Goal: Task Accomplishment & Management: Manage account settings

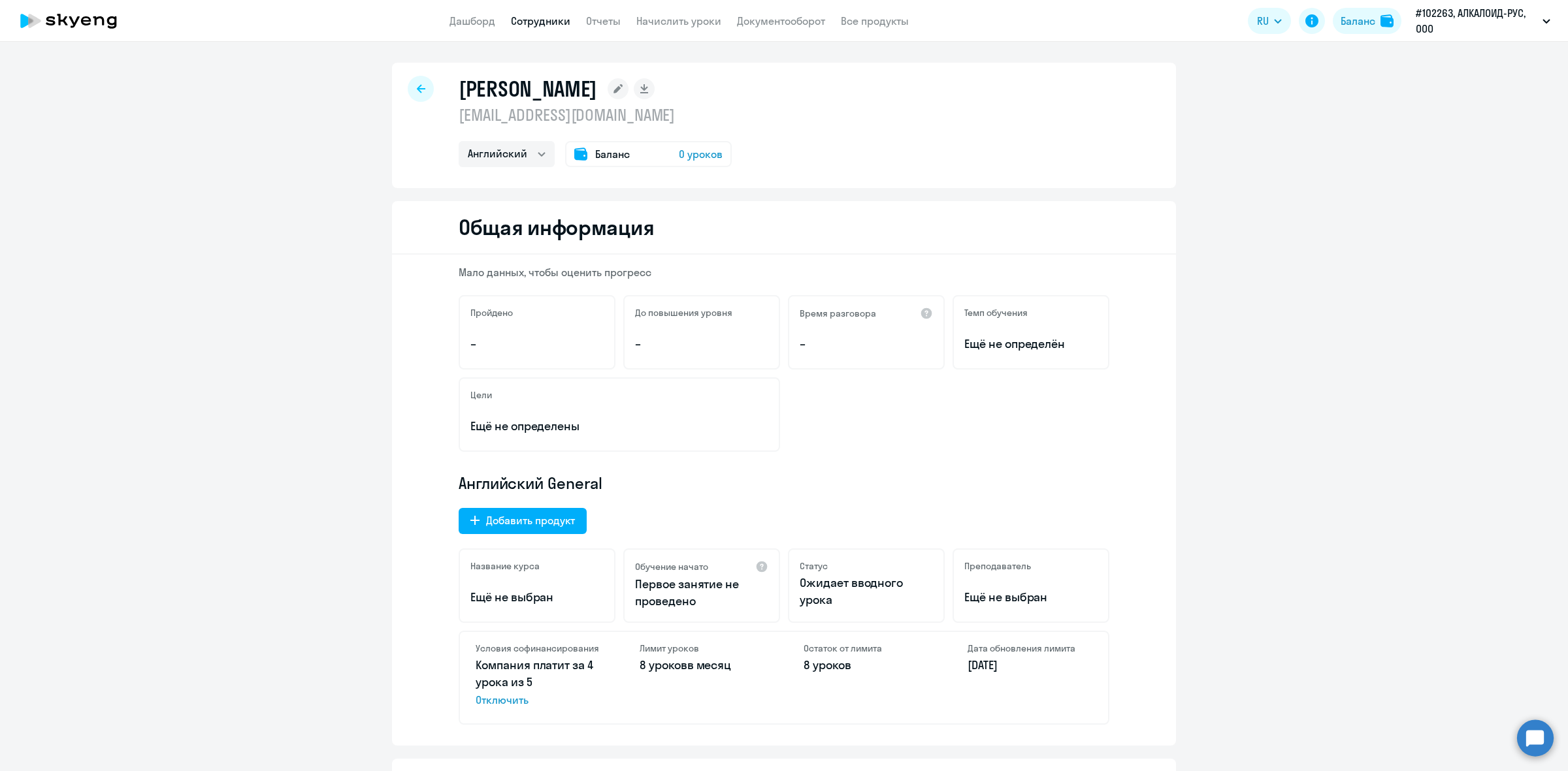
select select "english"
click at [480, 15] on link "Дашборд" at bounding box center [472, 21] width 46 height 13
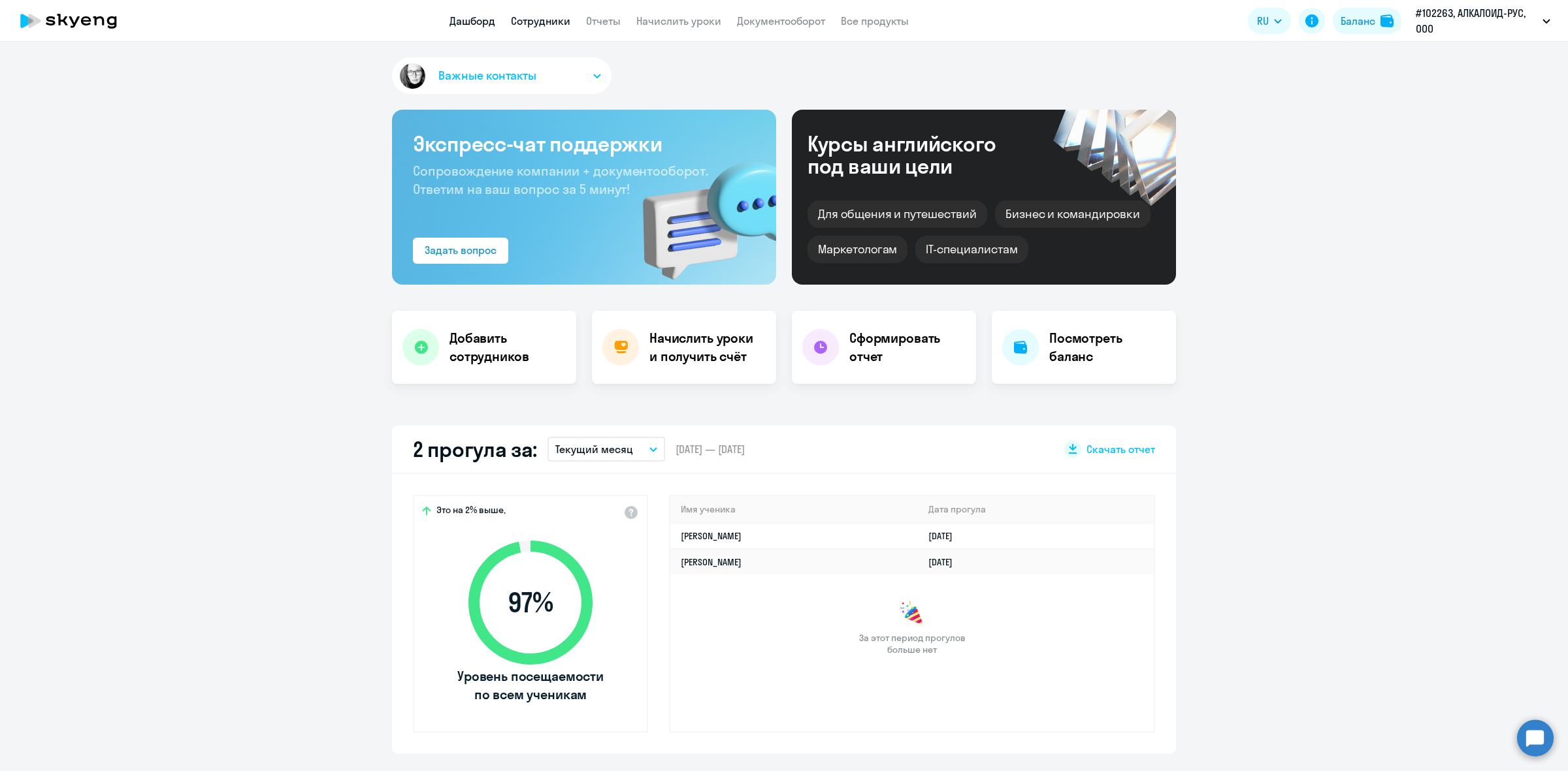
click at [526, 22] on link "Сотрудники" at bounding box center [541, 21] width 59 height 13
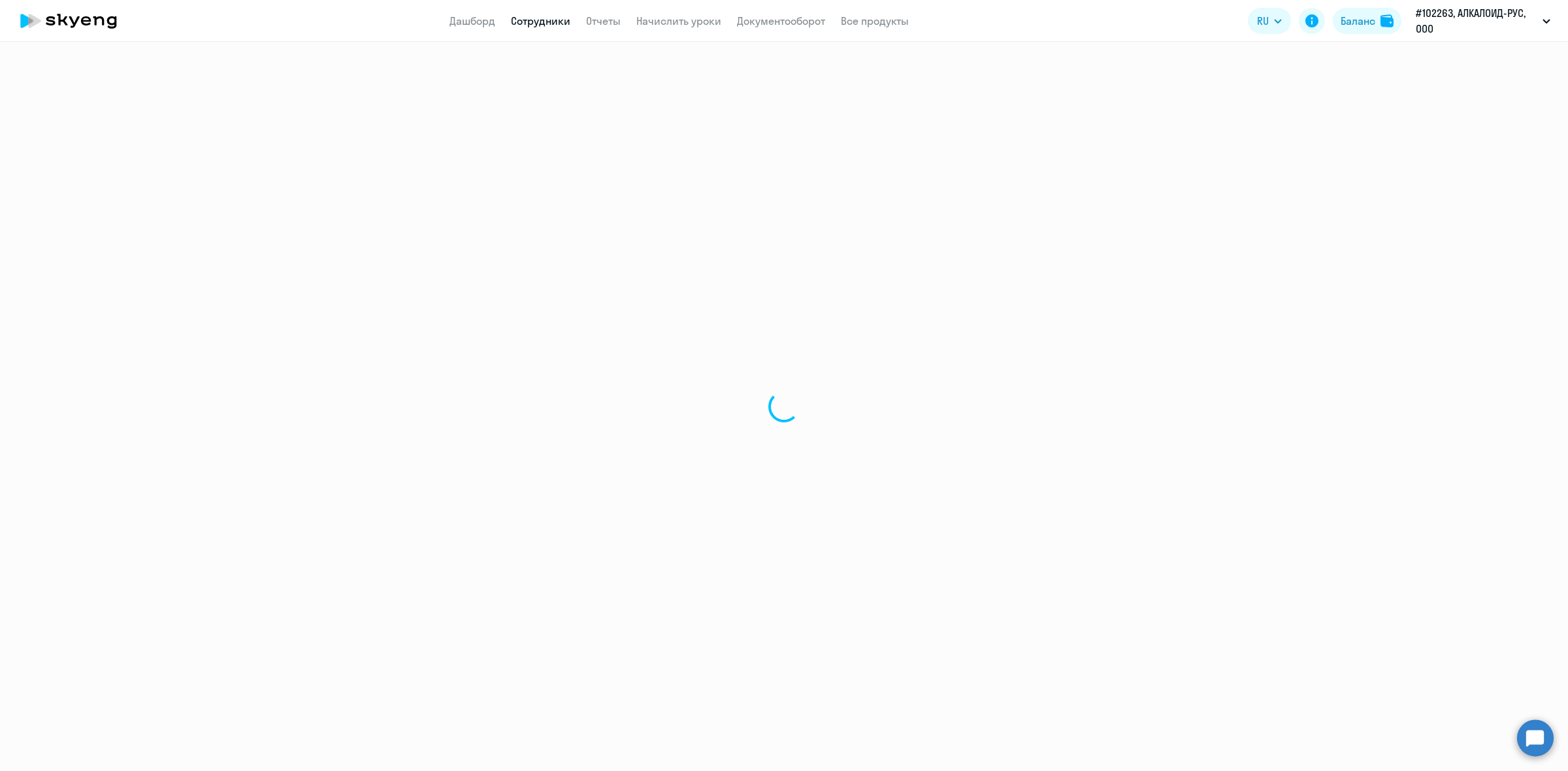
select select "30"
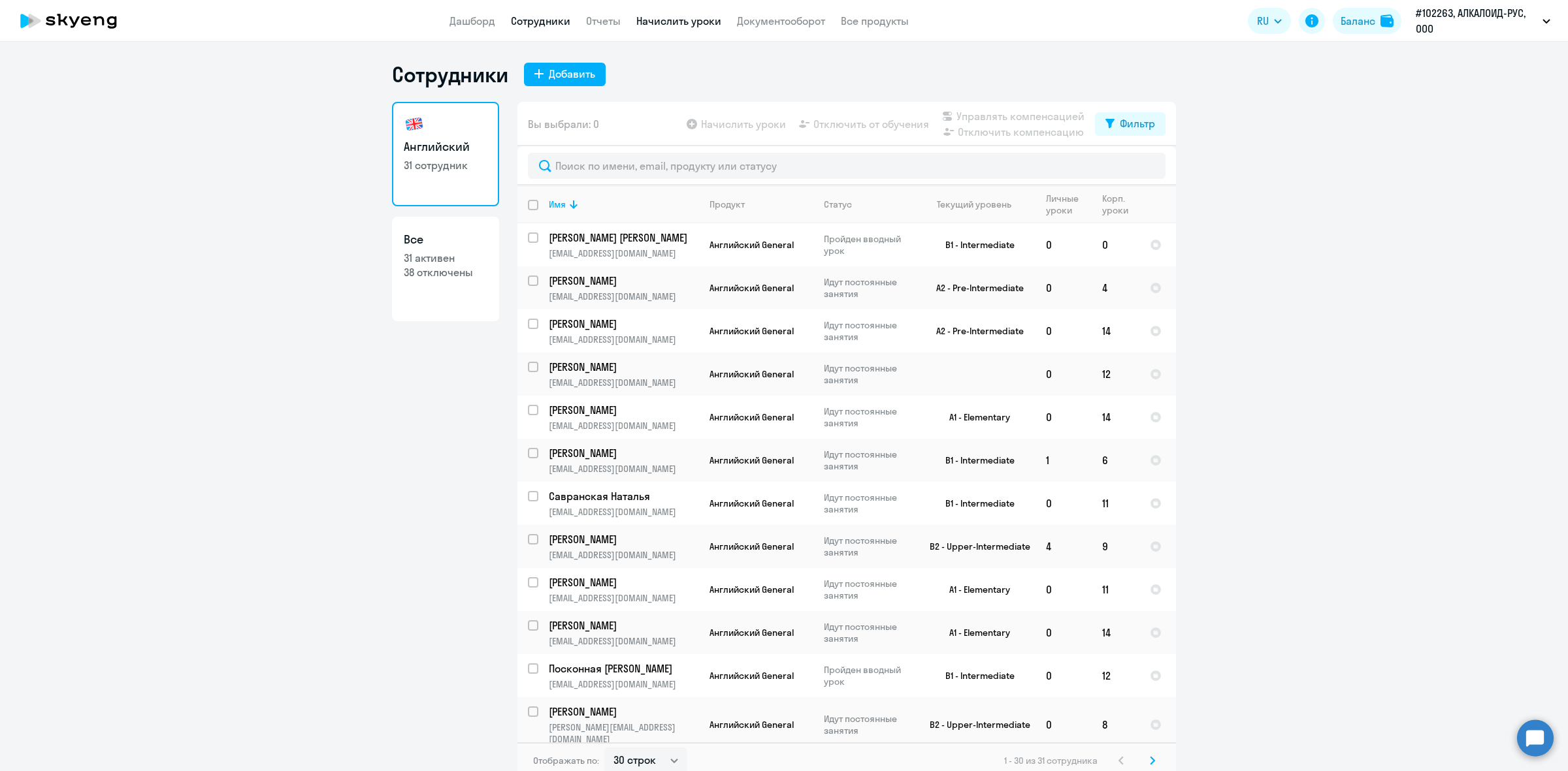
click at [680, 23] on link "Начислить уроки" at bounding box center [679, 21] width 85 height 13
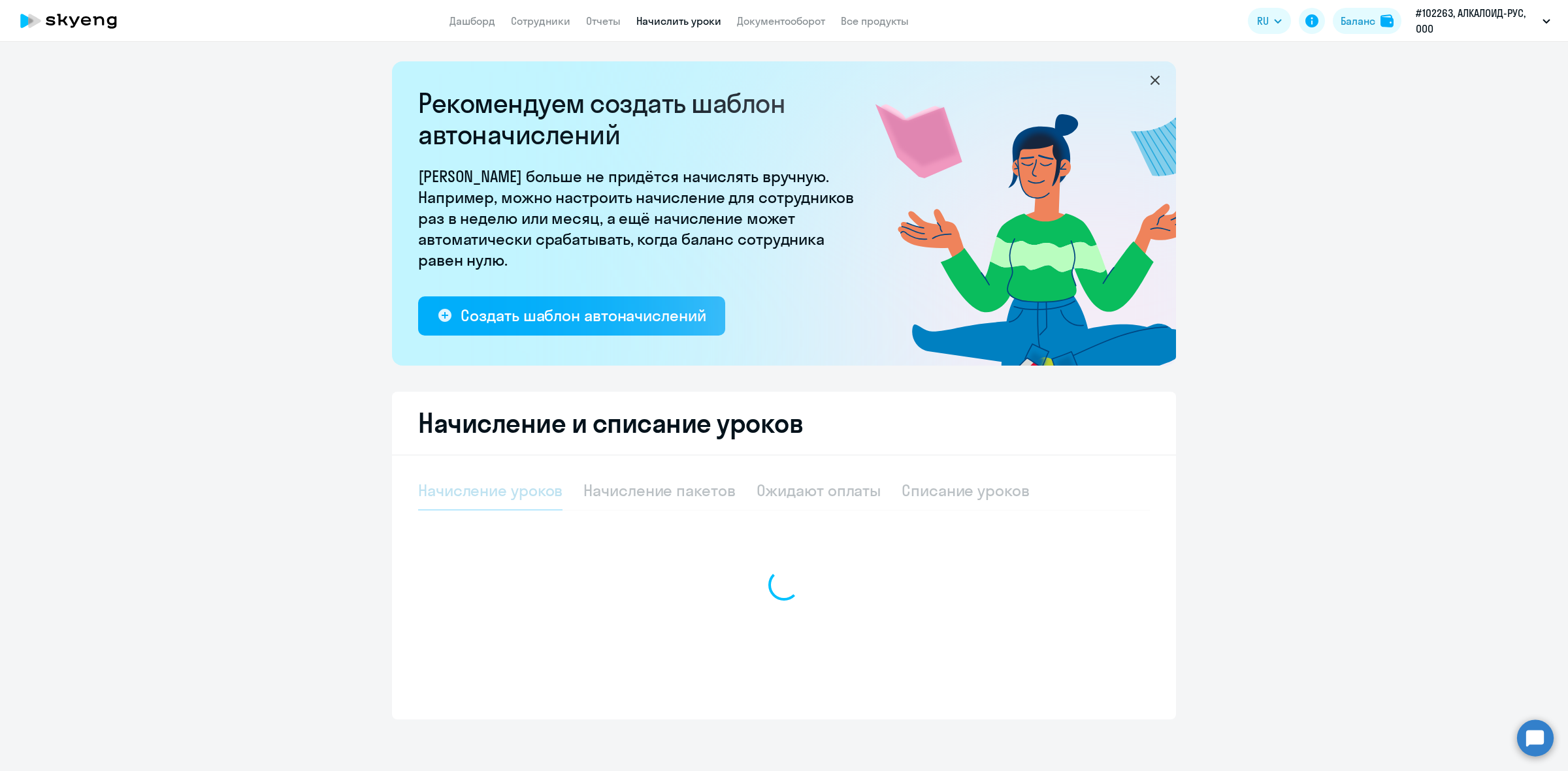
select select "10"
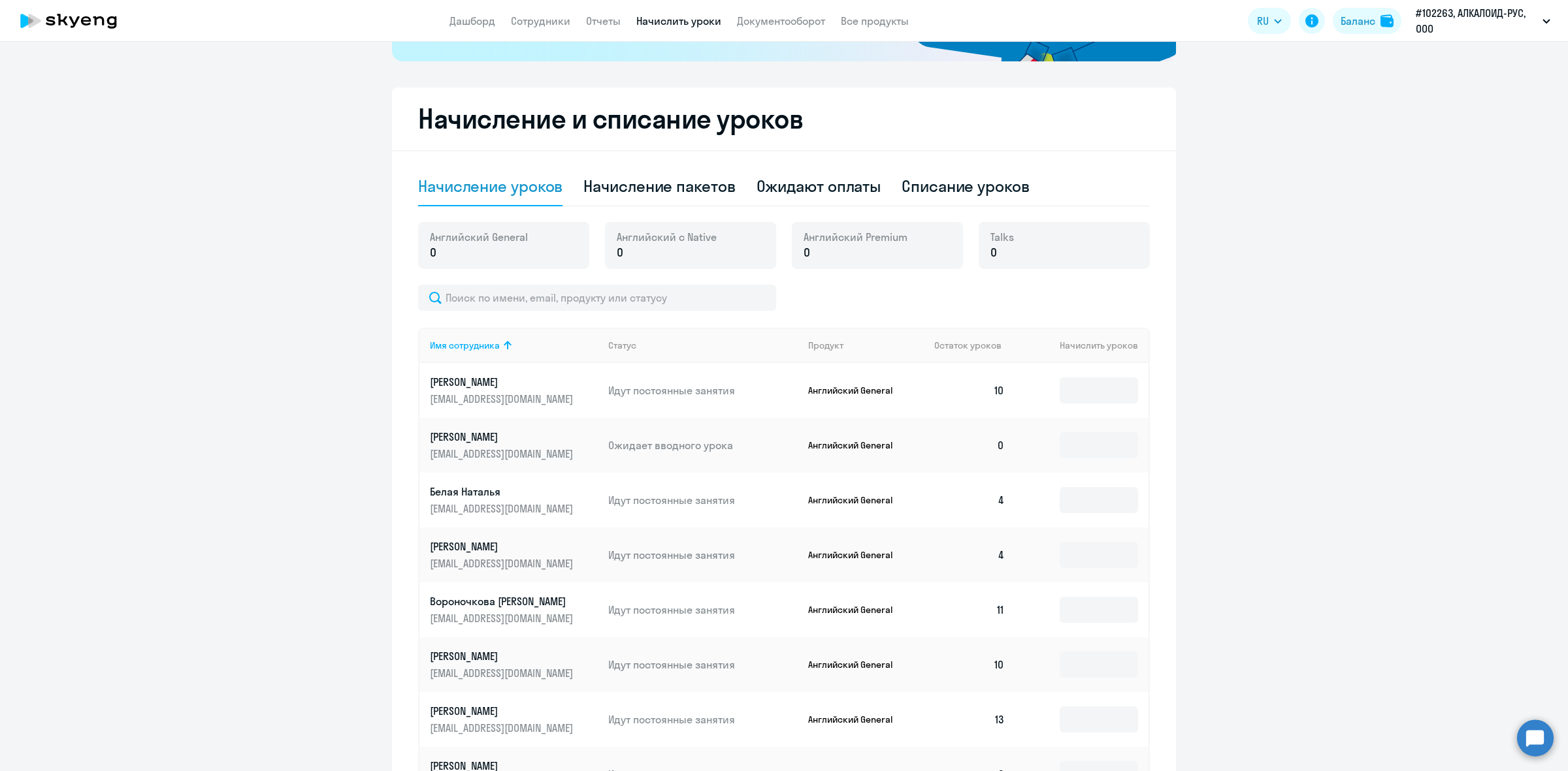
scroll to position [327, 0]
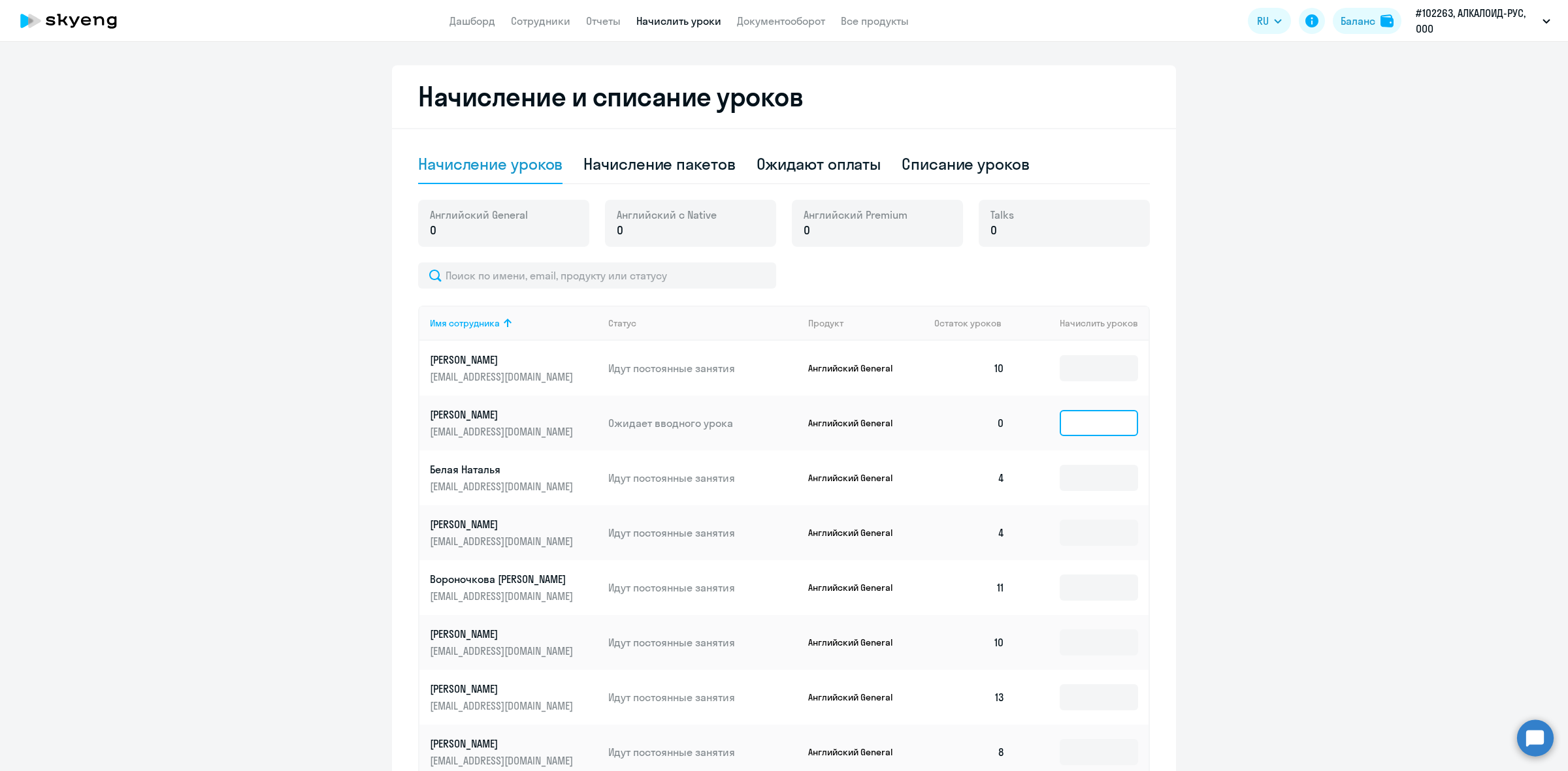
click at [1099, 435] on input at bounding box center [1098, 423] width 78 height 26
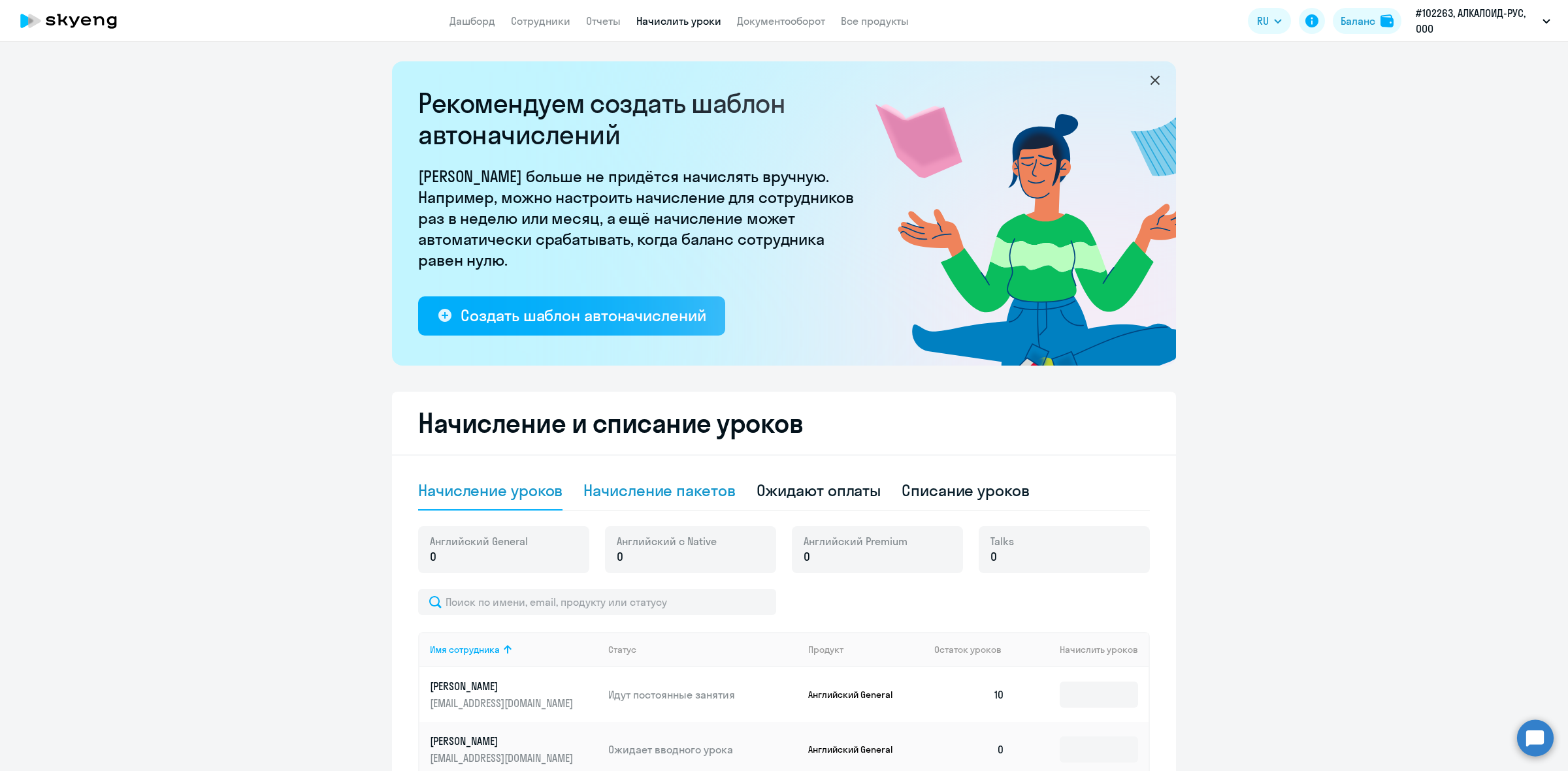
click at [694, 482] on div "Начисление пакетов" at bounding box center [659, 489] width 151 height 21
select select "10"
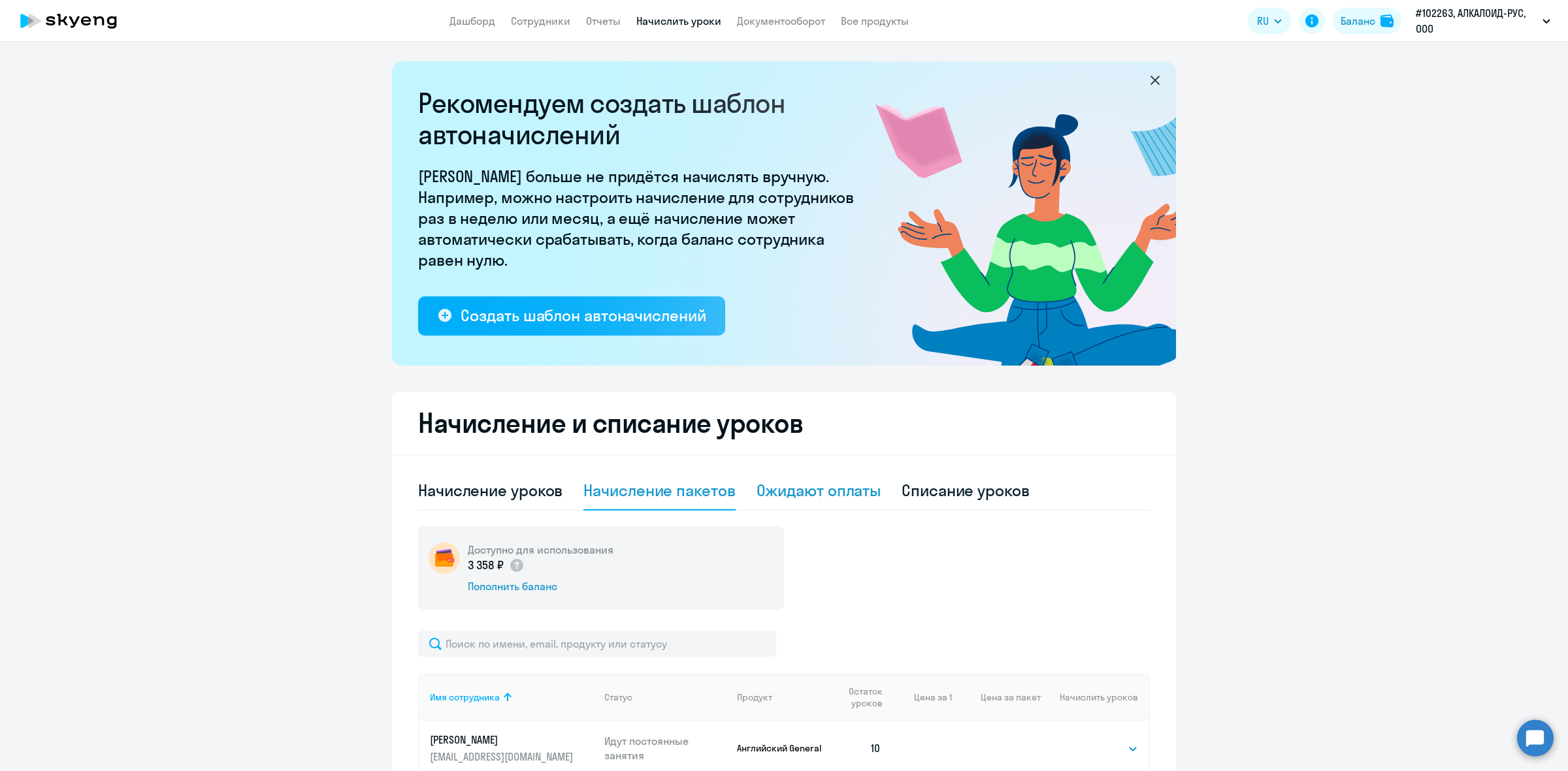
scroll to position [82, 0]
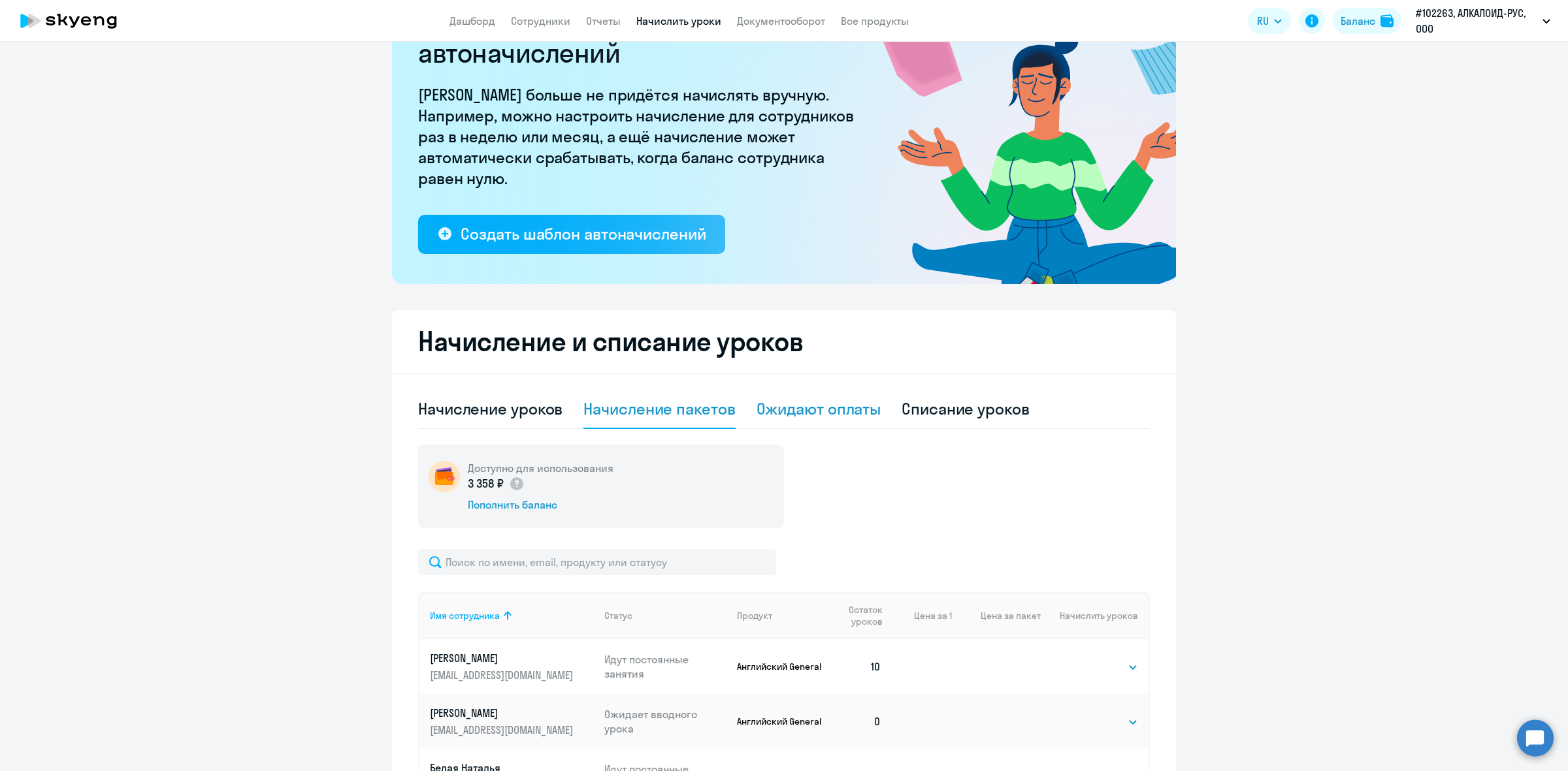
click at [796, 410] on div "Ожидают оплаты" at bounding box center [818, 408] width 125 height 21
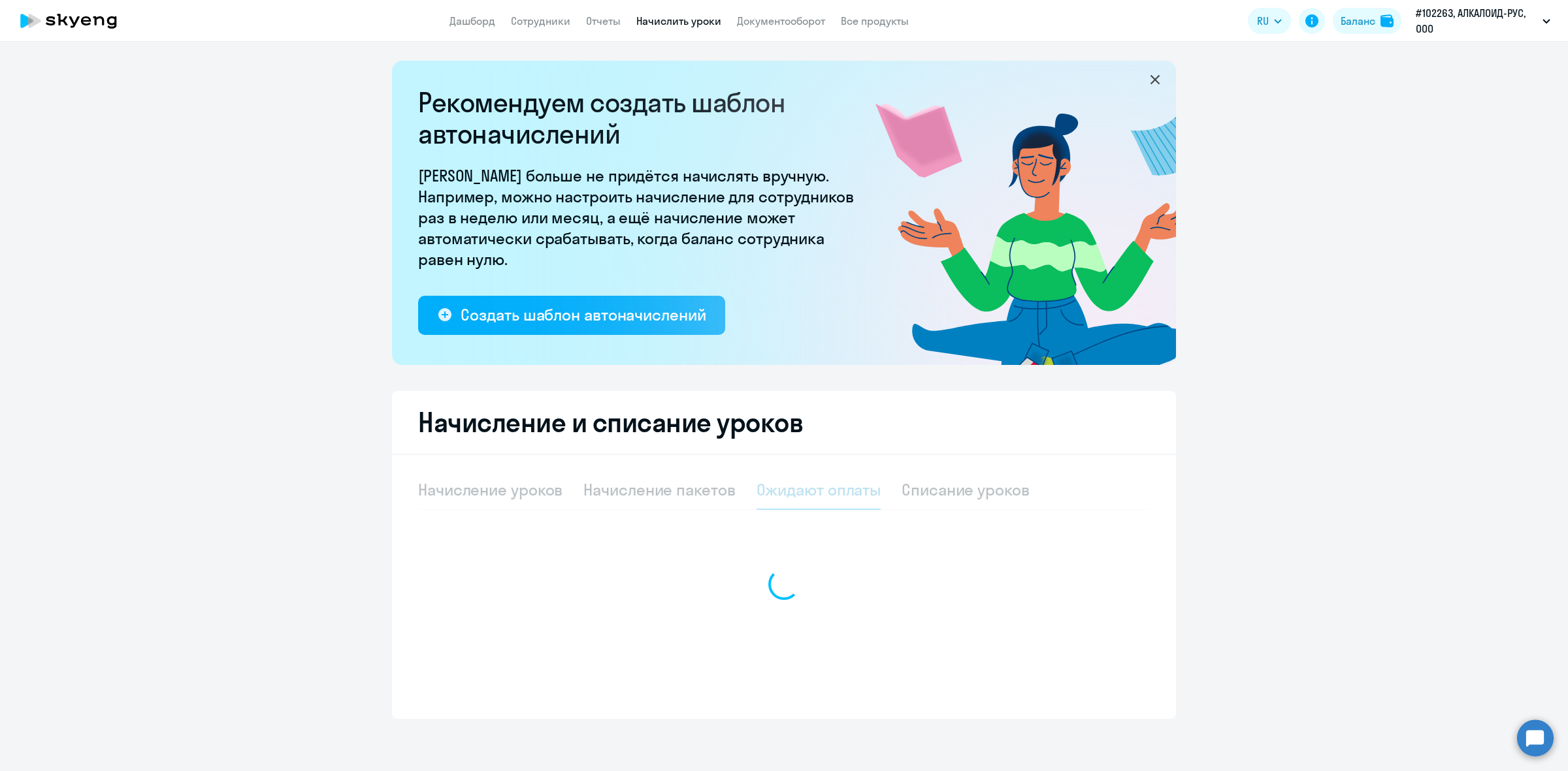
scroll to position [0, 0]
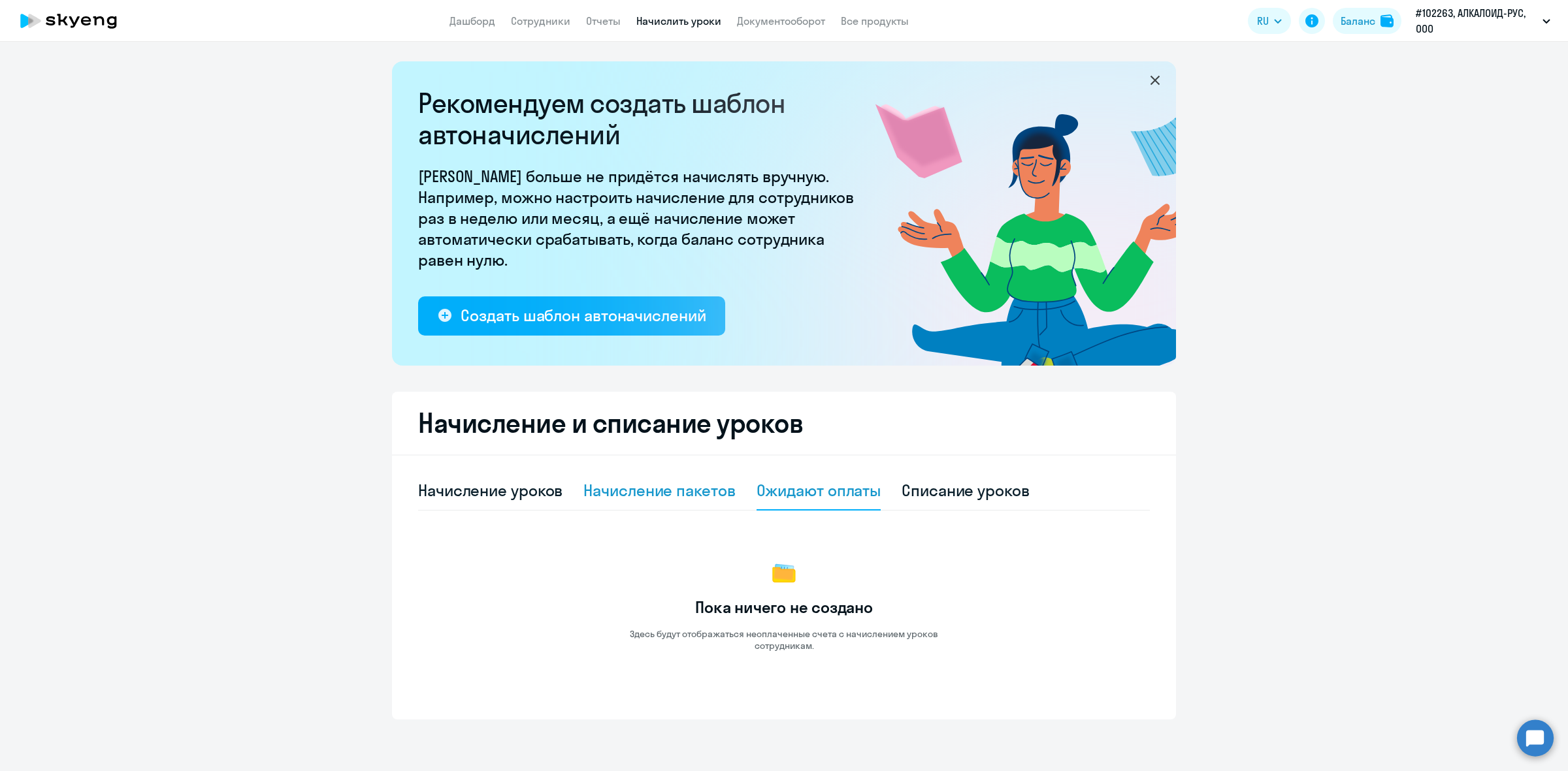
click at [668, 501] on div "Начисление пакетов" at bounding box center [659, 491] width 151 height 40
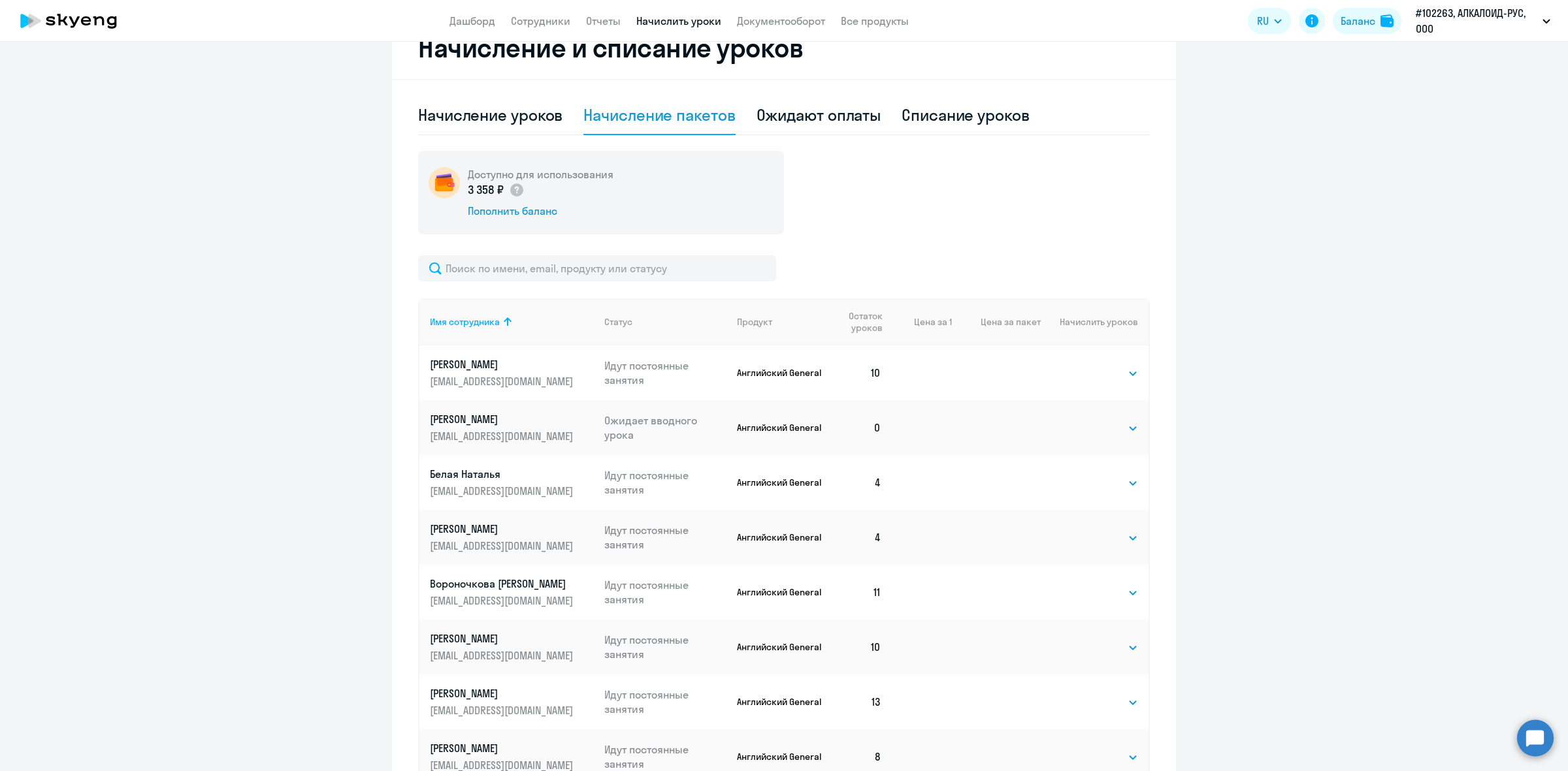
scroll to position [607, 0]
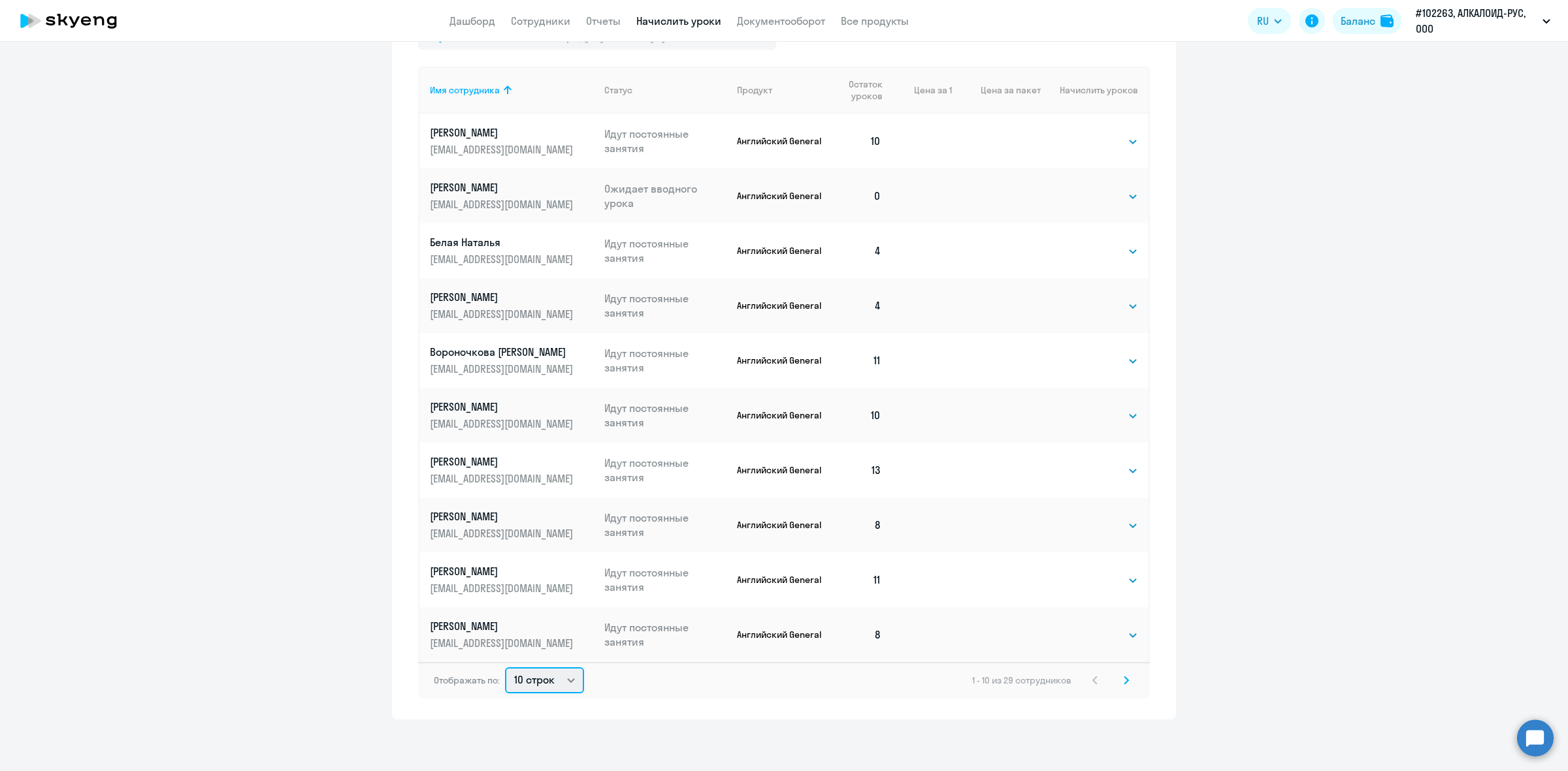
click at [532, 680] on select "10 строк 30 строк 50 строк" at bounding box center [545, 680] width 79 height 26
select select "50"
click at [505, 668] on select "10 строк 30 строк 50 строк" at bounding box center [545, 680] width 79 height 26
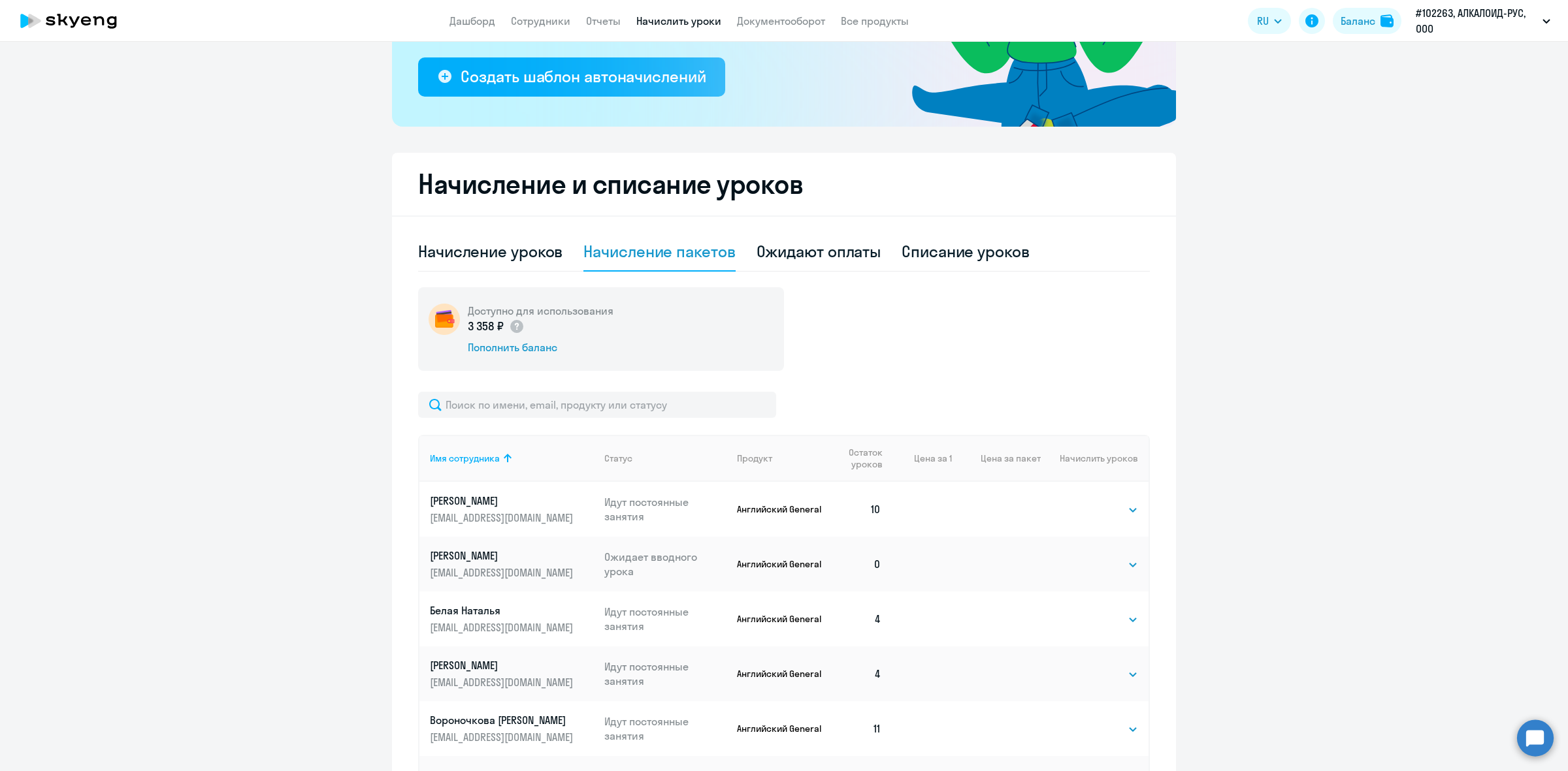
scroll to position [199, 0]
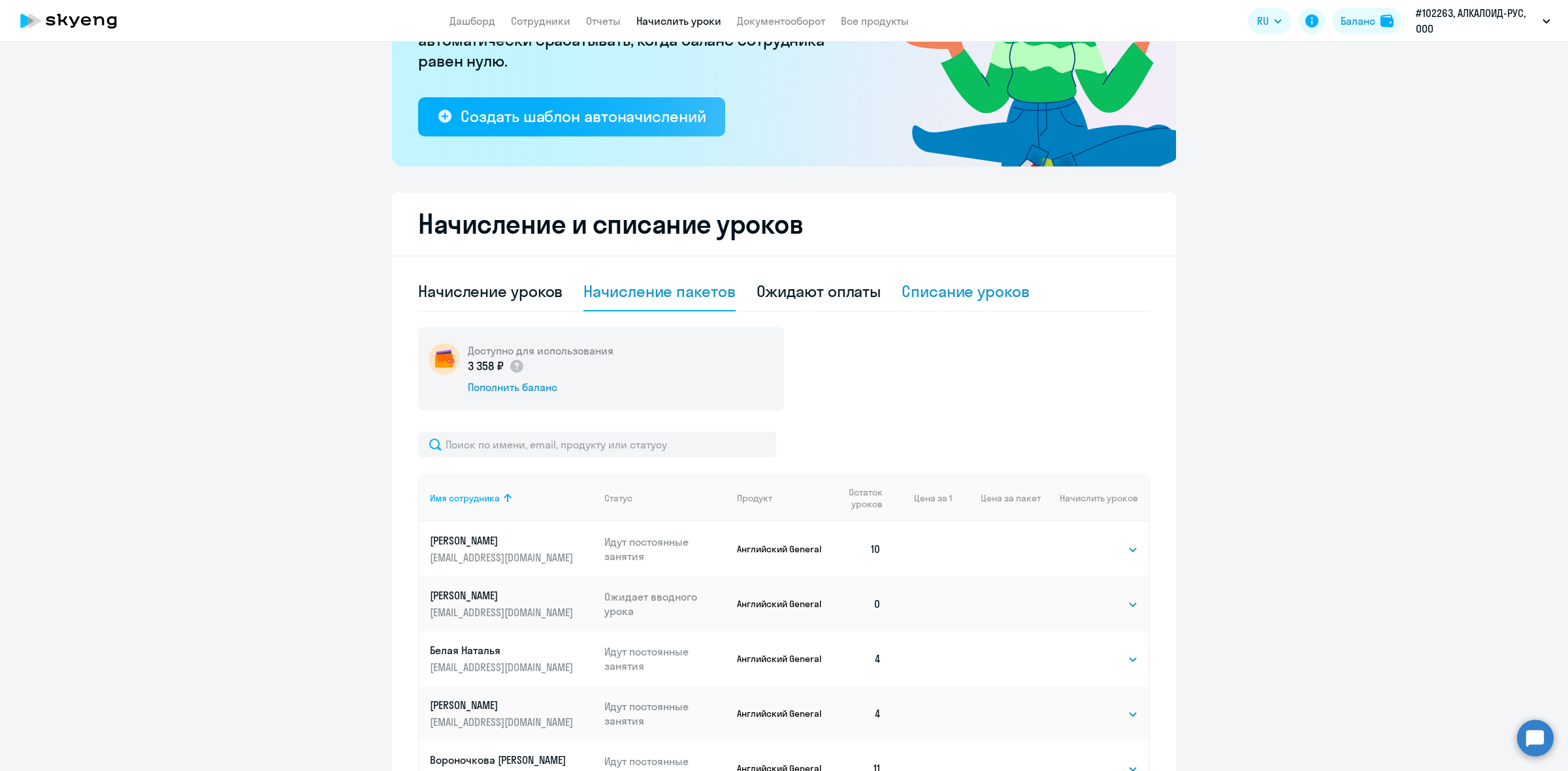
click at [963, 291] on div "Списание уроков" at bounding box center [966, 291] width 128 height 21
select select "10"
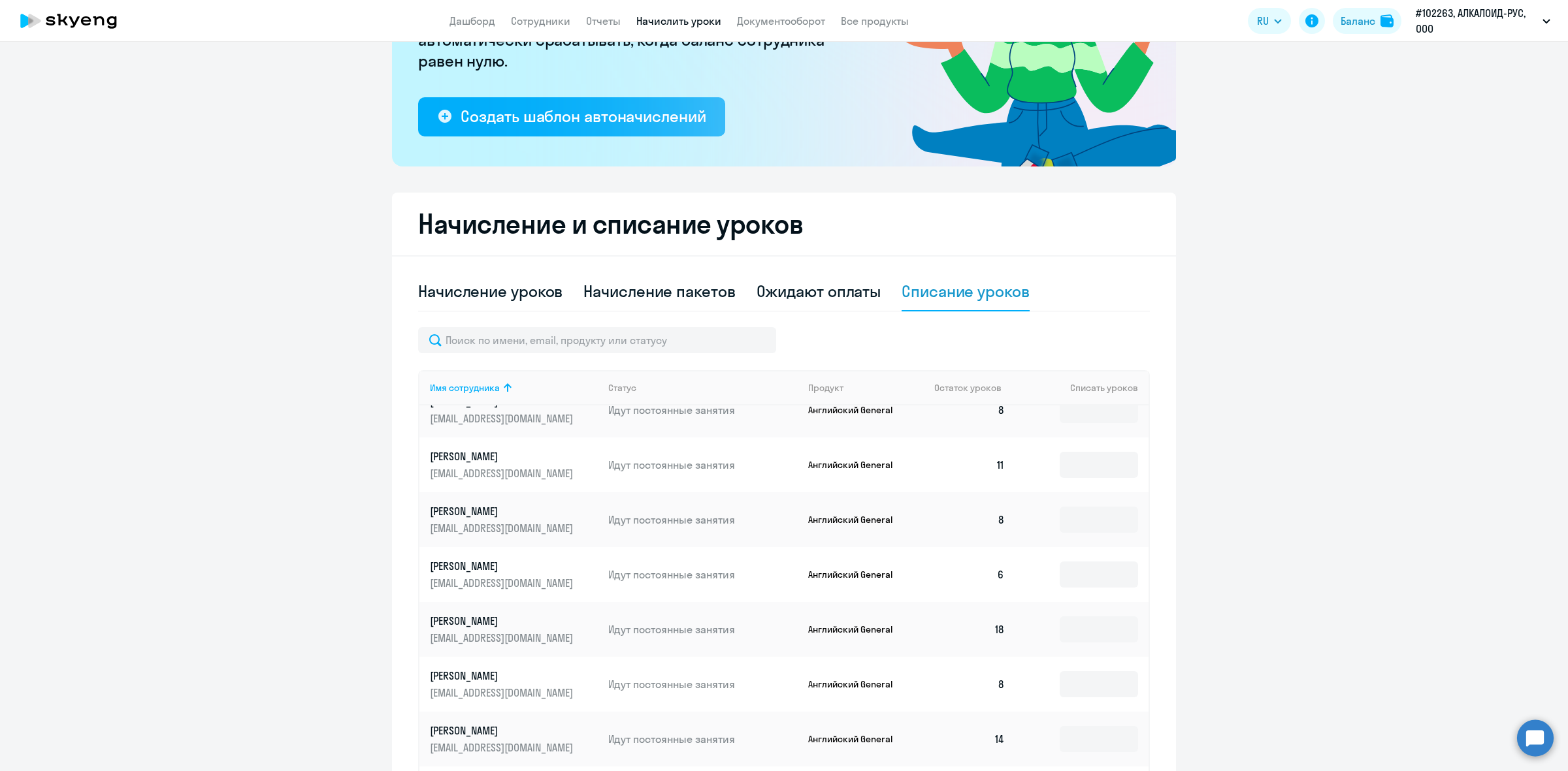
scroll to position [408, 0]
click at [1111, 632] on input at bounding box center [1098, 628] width 78 height 26
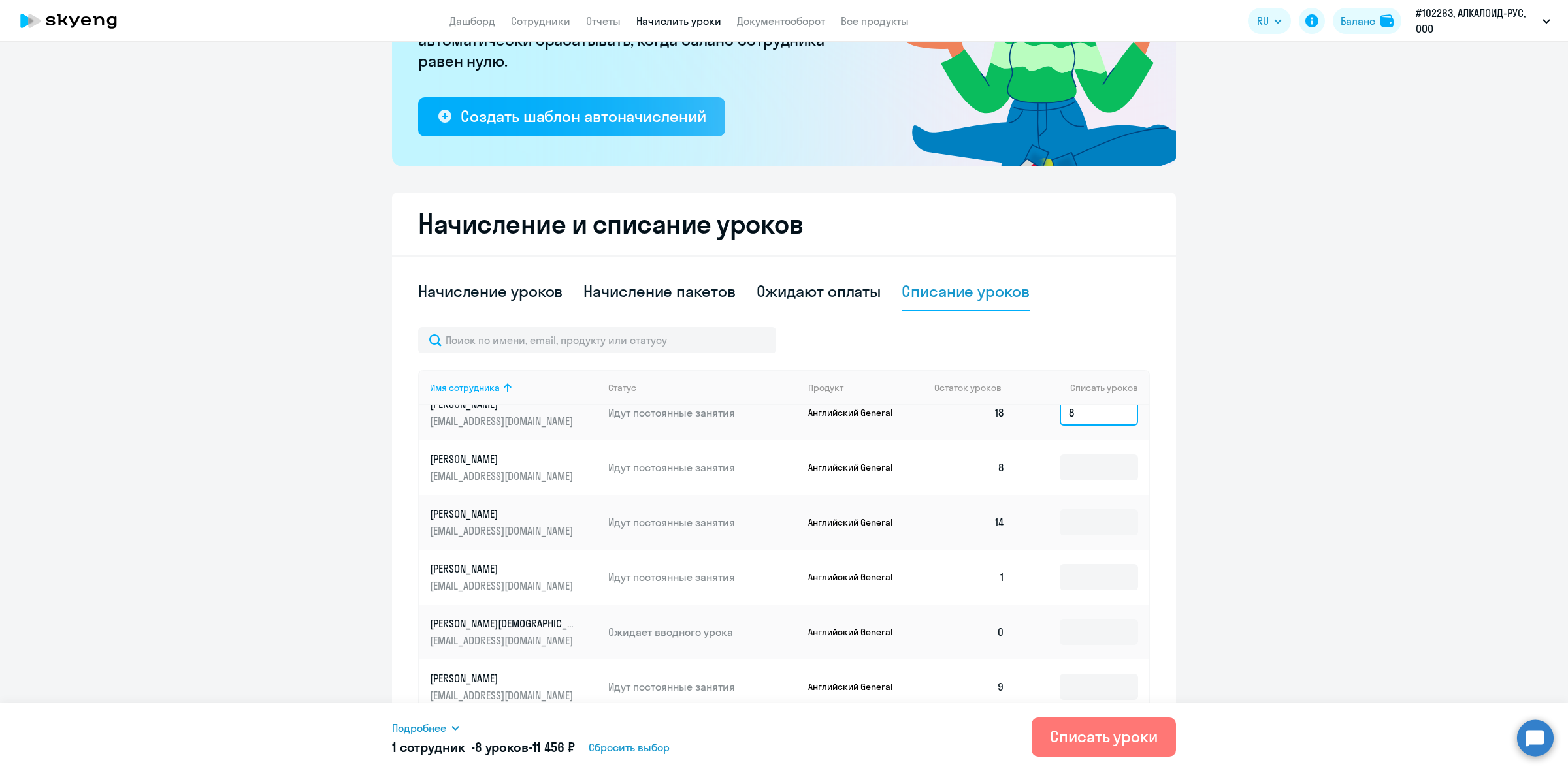
scroll to position [653, 0]
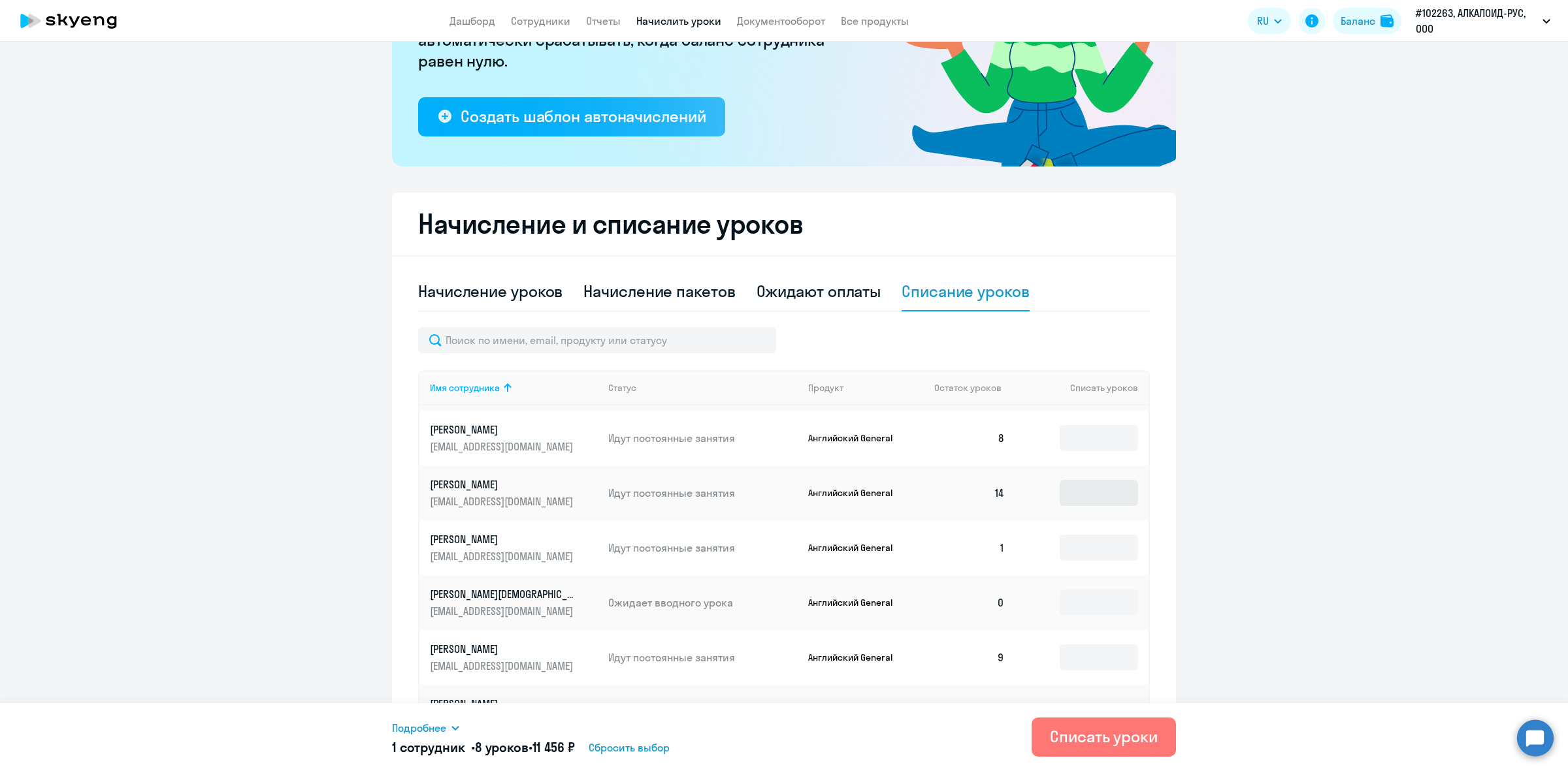
type input "8"
click at [1085, 498] on input at bounding box center [1098, 492] width 78 height 26
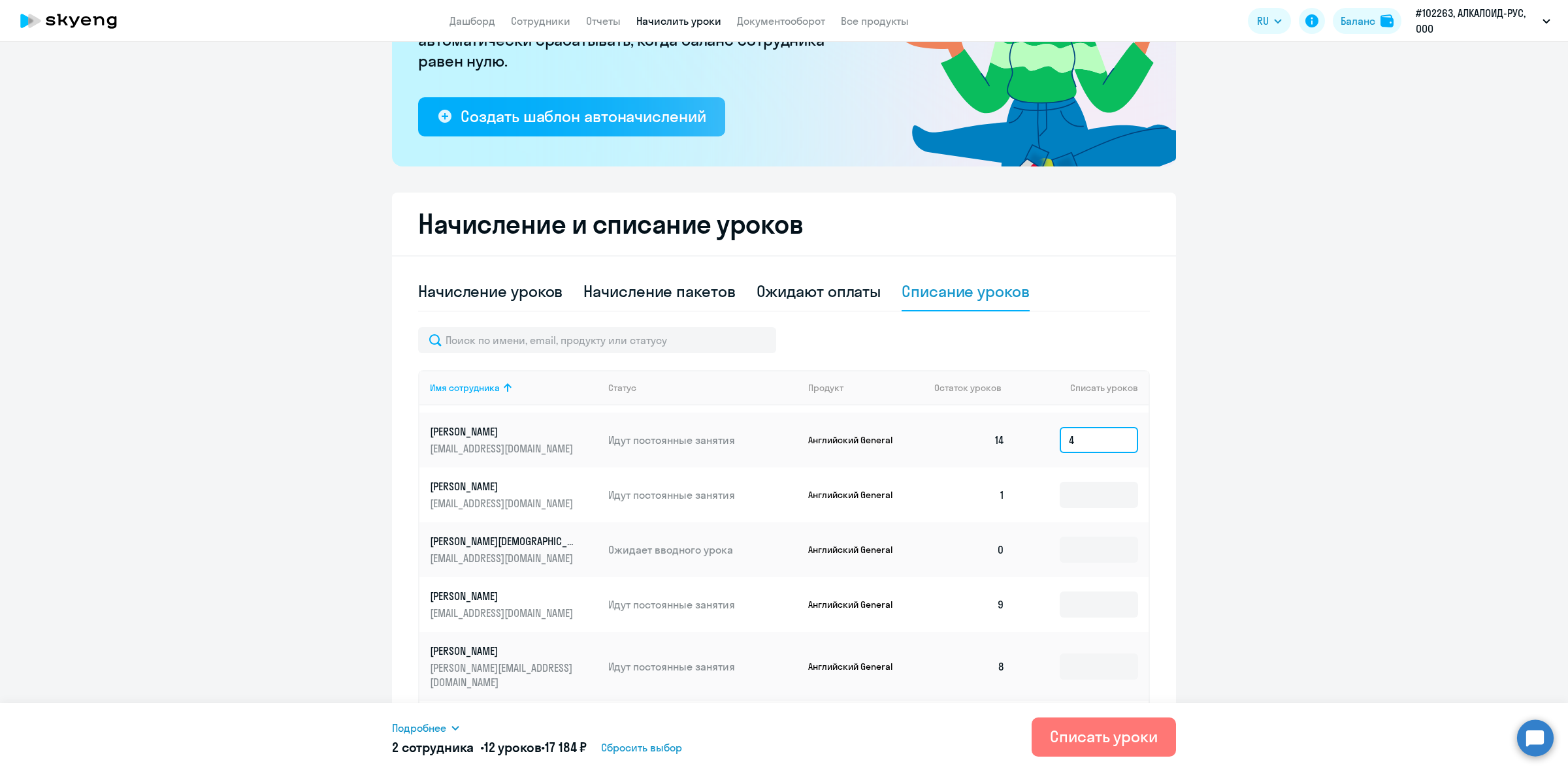
scroll to position [734, 0]
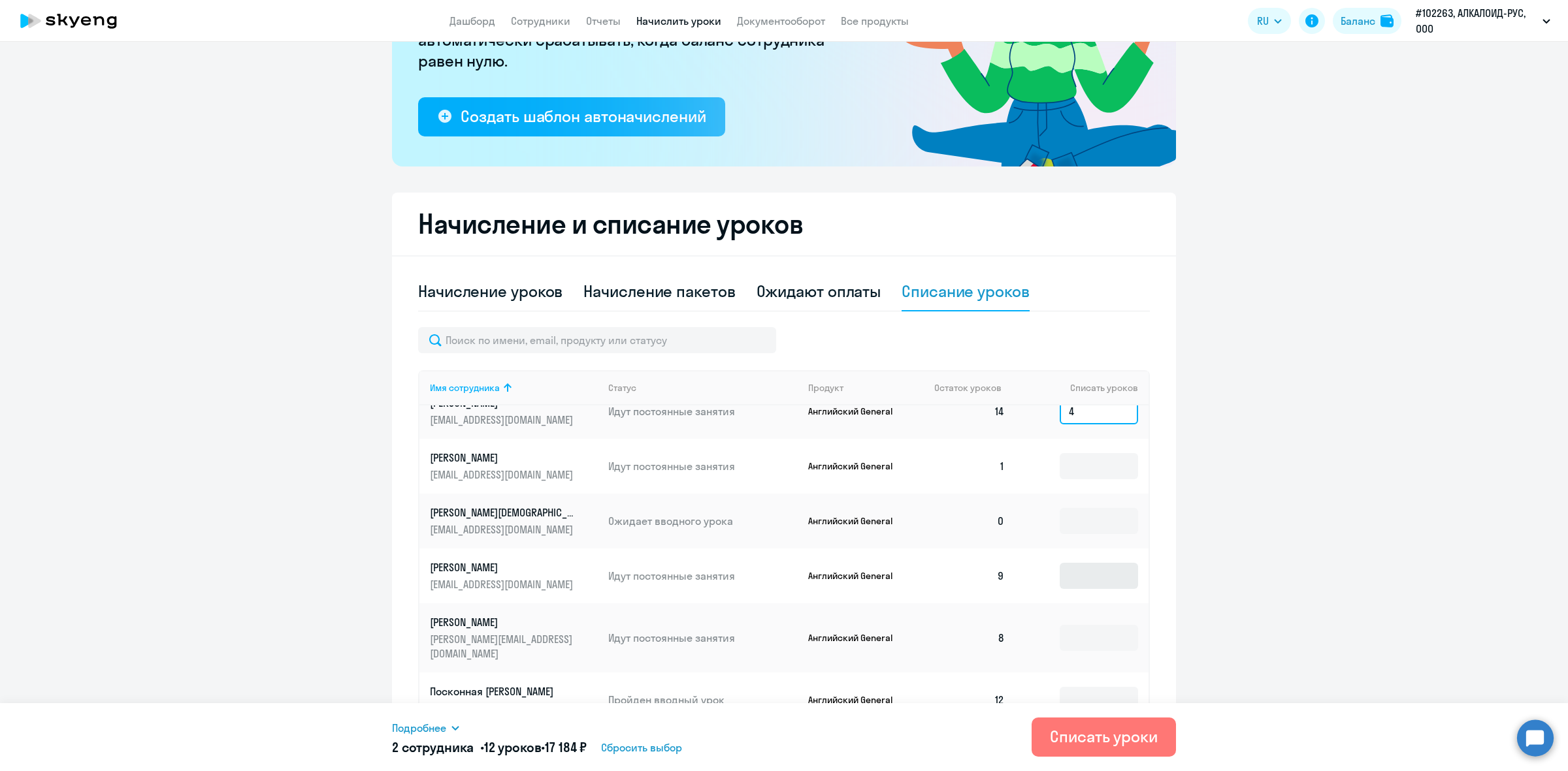
type input "4"
click at [1101, 581] on input at bounding box center [1098, 576] width 78 height 26
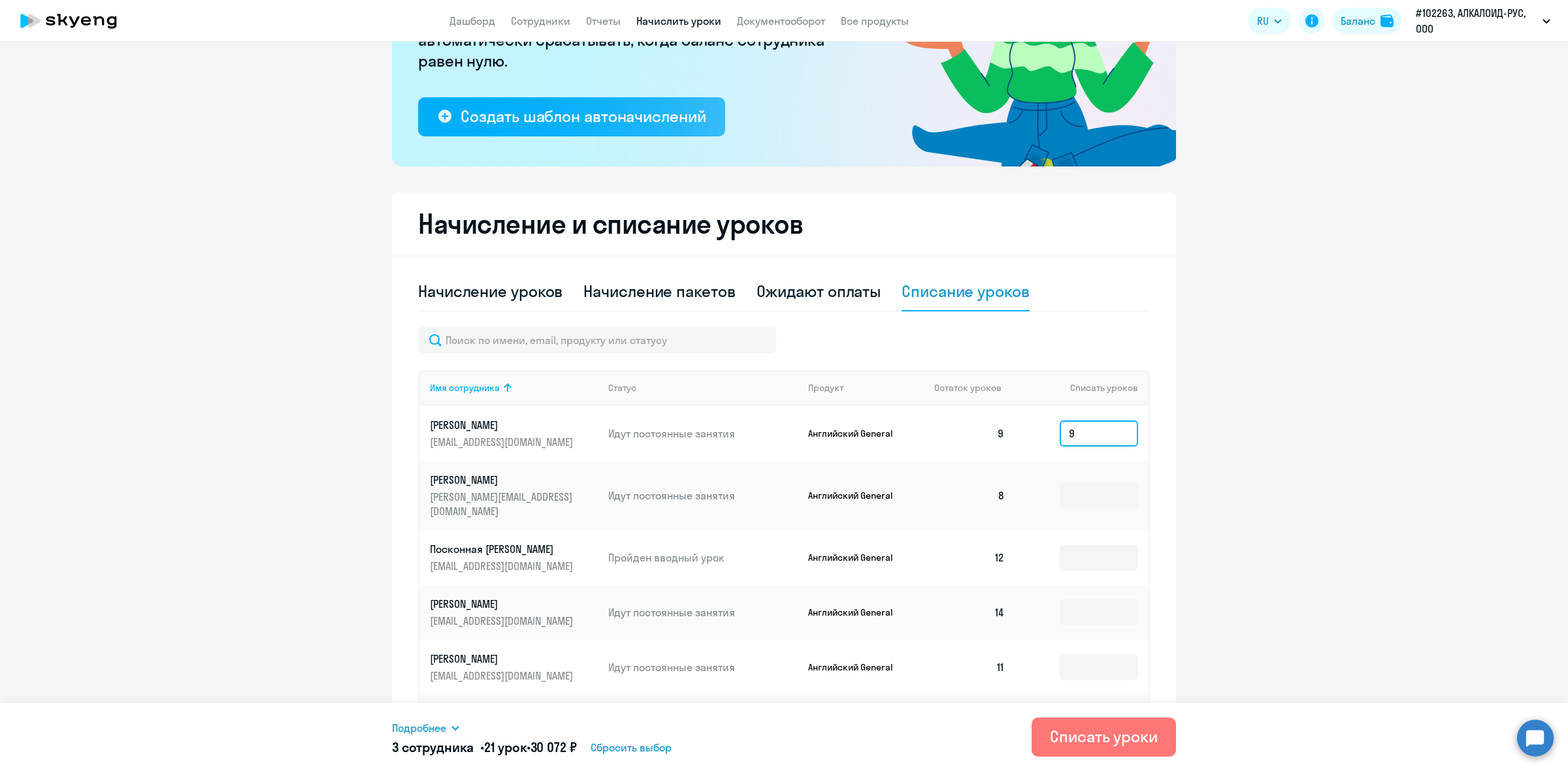
scroll to position [898, 0]
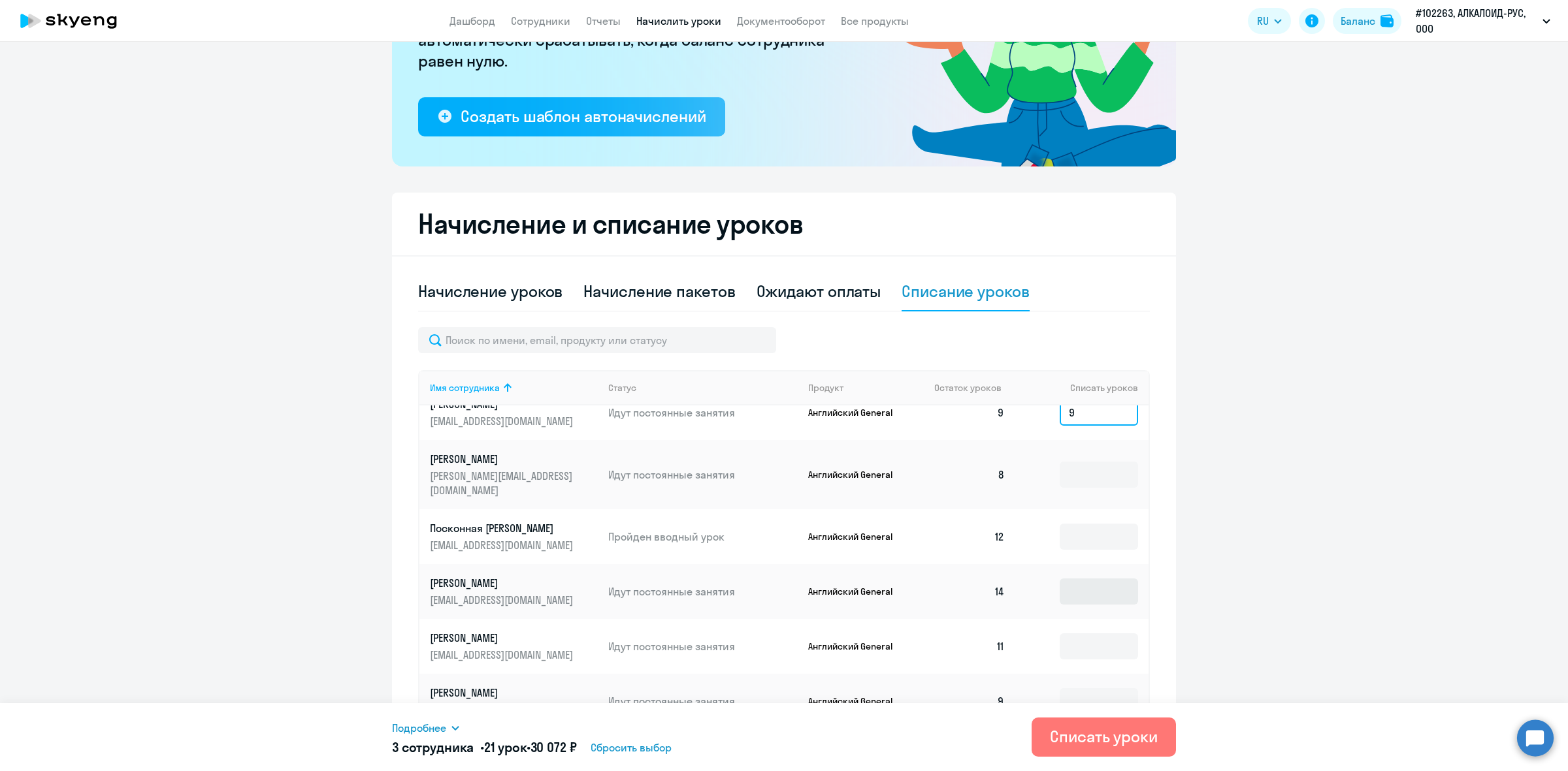
type input "9"
click at [1059, 578] on input at bounding box center [1098, 591] width 78 height 26
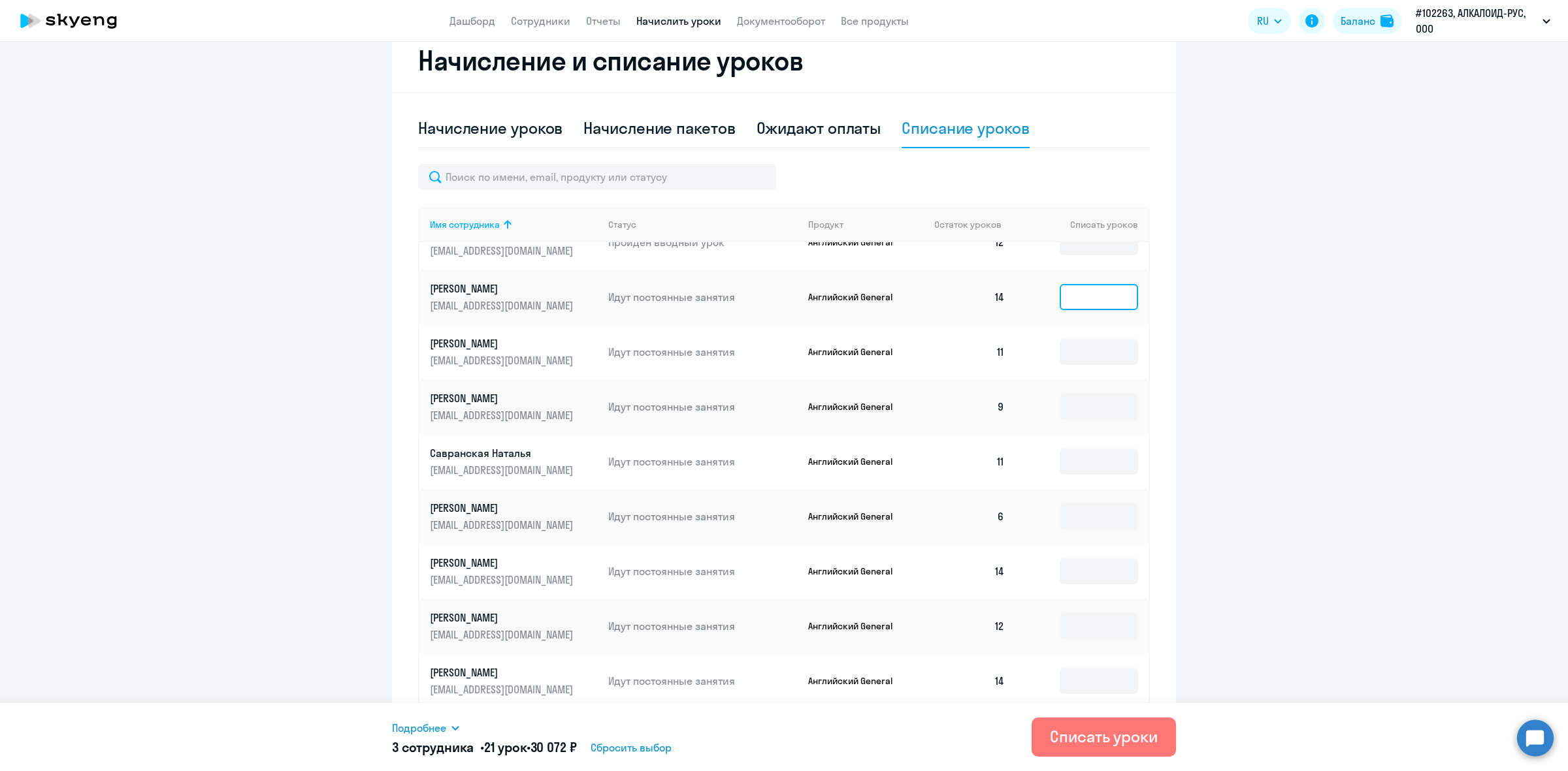
scroll to position [444, 0]
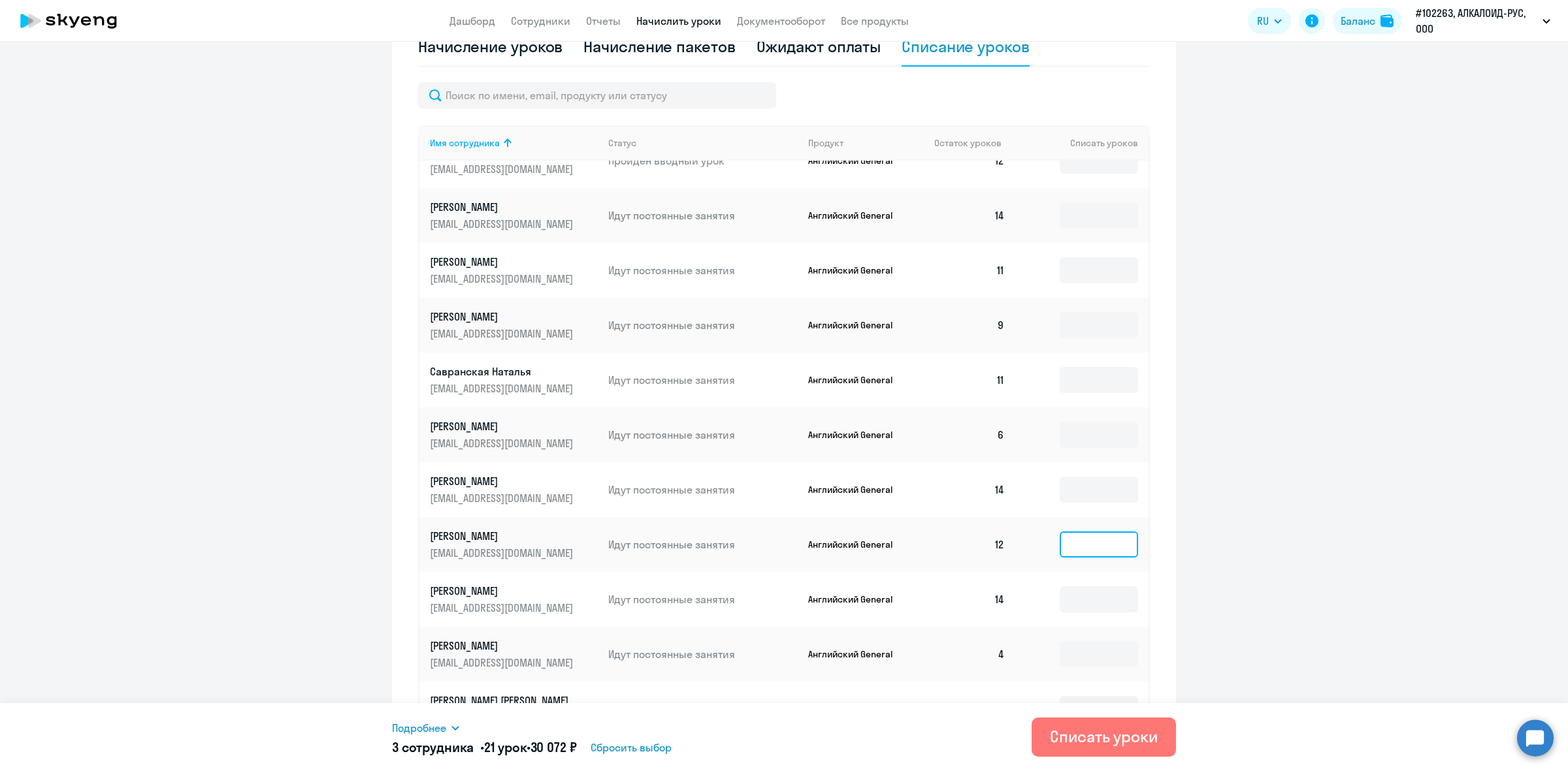
click at [1063, 532] on input at bounding box center [1098, 544] width 78 height 26
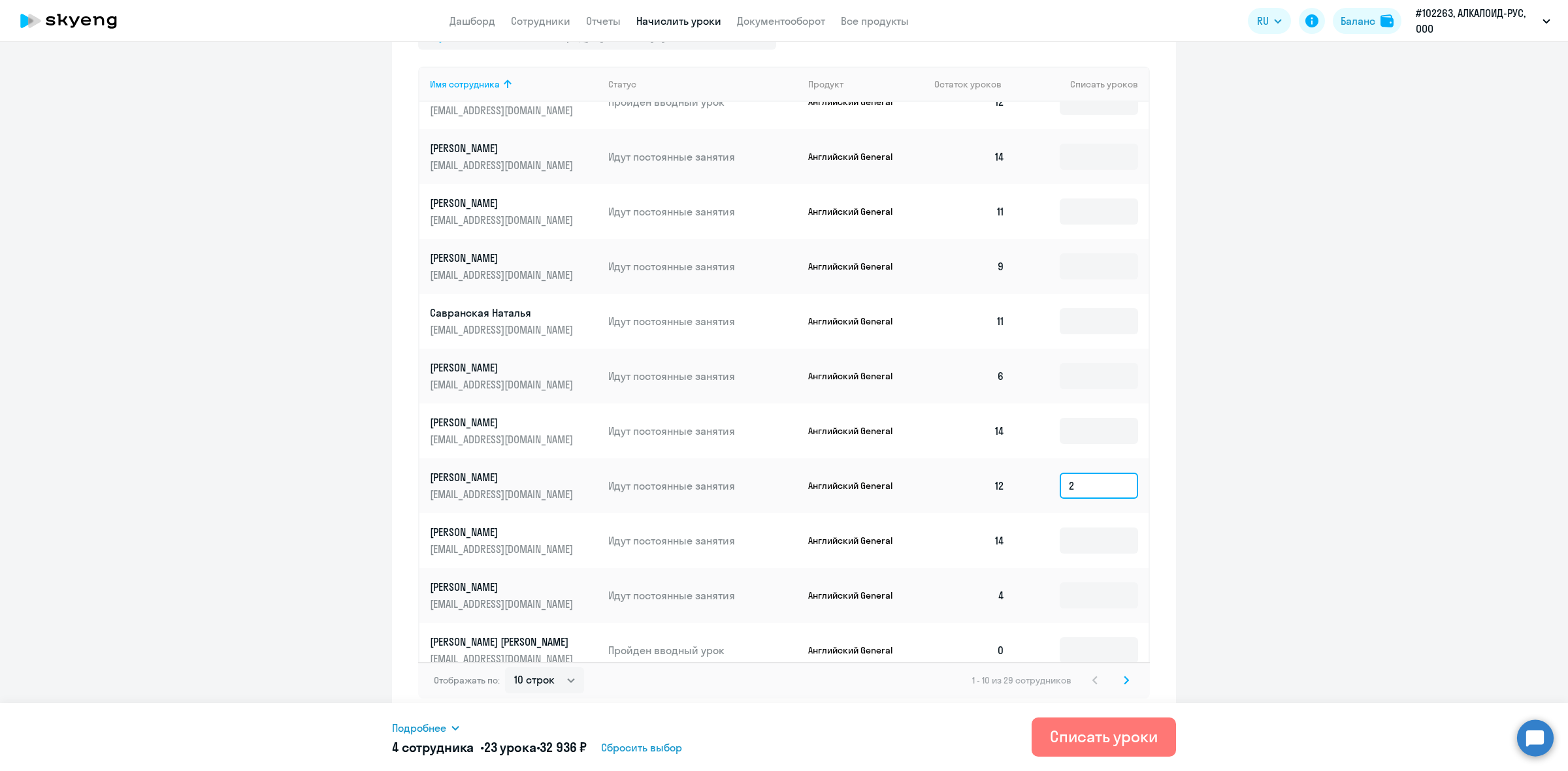
type input "2"
click at [1063, 527] on input at bounding box center [1098, 540] width 78 height 26
type input "4"
click at [1105, 740] on div "Списать уроки" at bounding box center [1104, 736] width 108 height 21
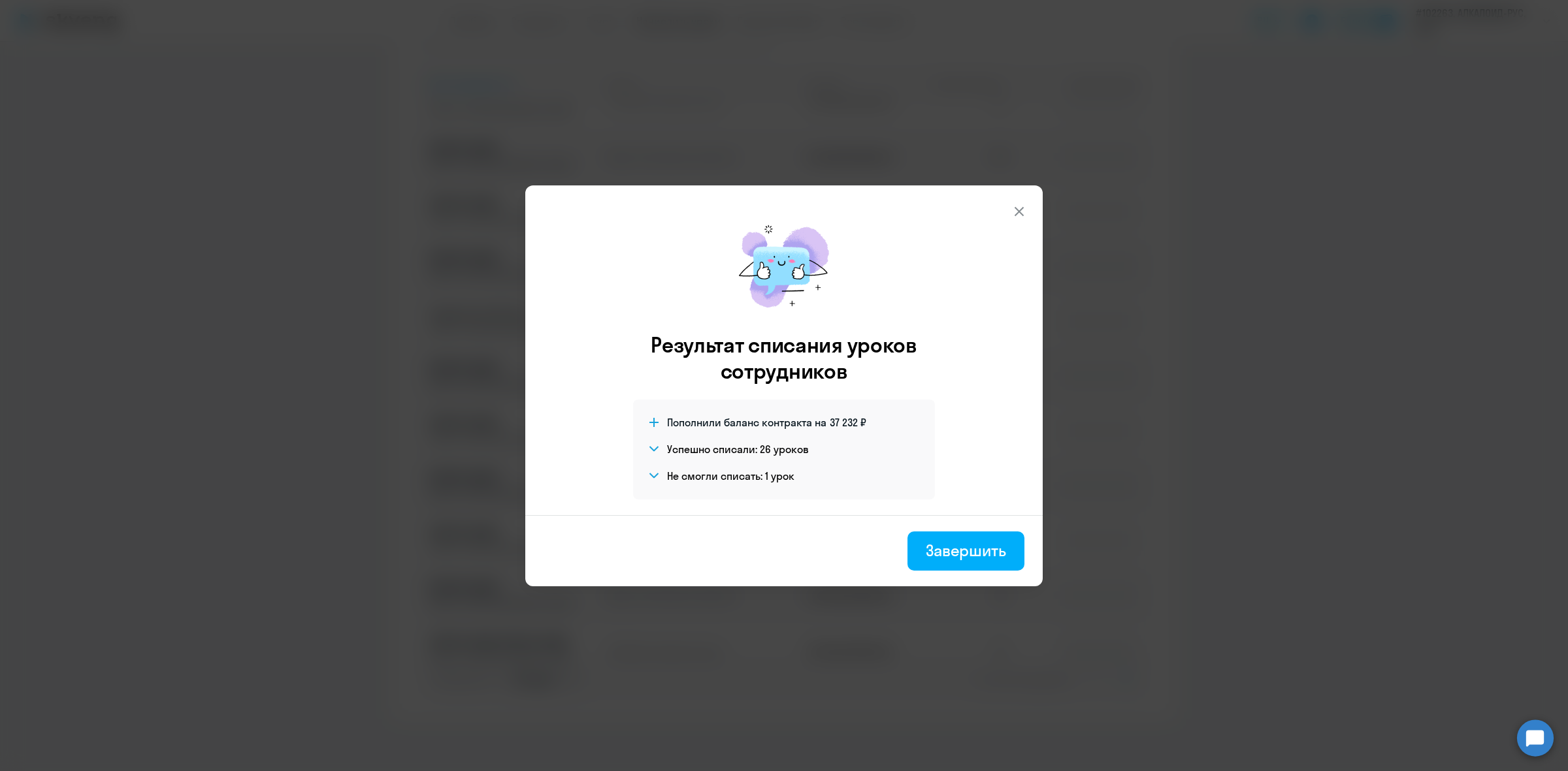
click at [998, 549] on div "Завершить" at bounding box center [965, 550] width 80 height 21
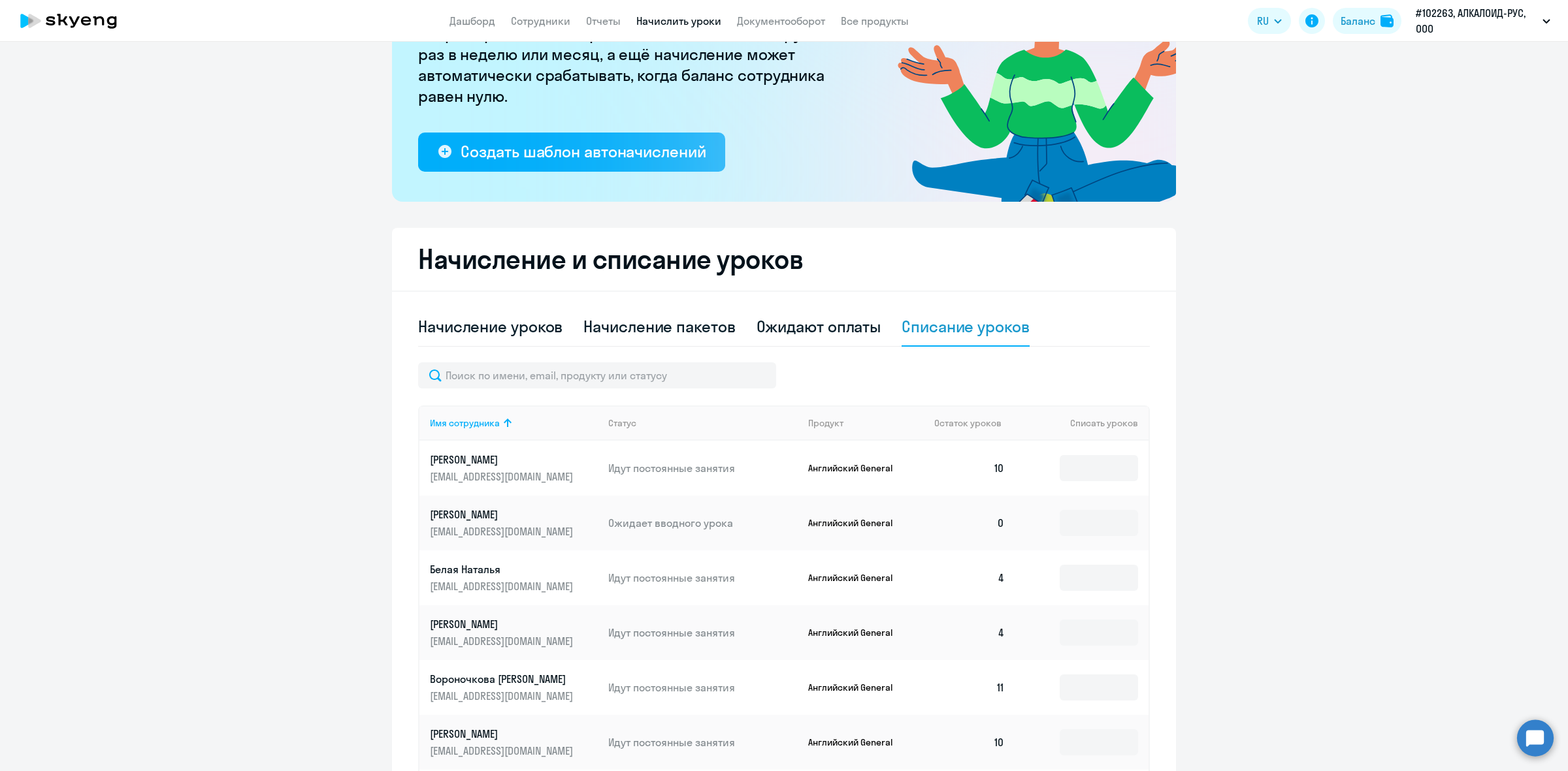
scroll to position [94, 0]
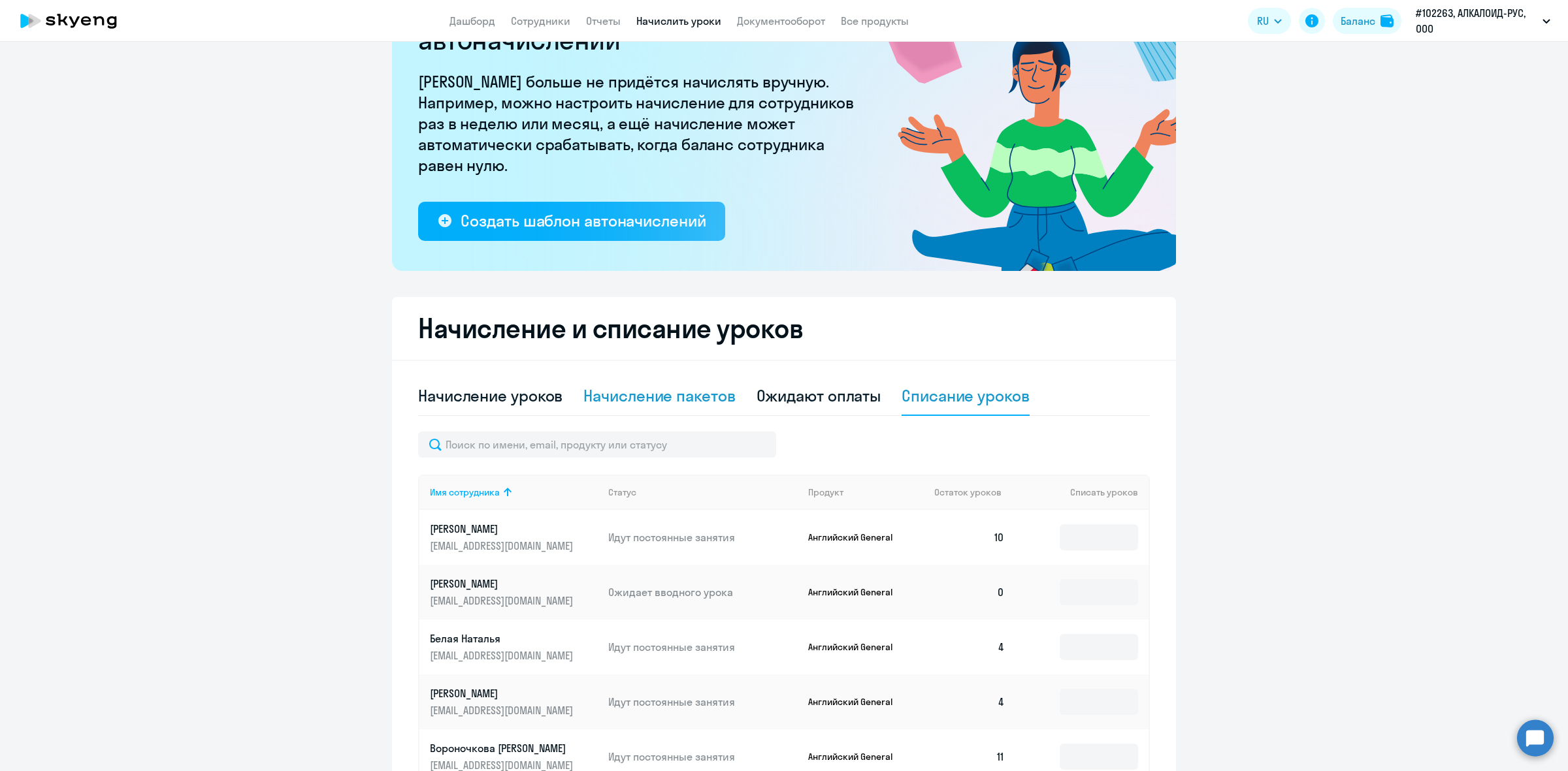
click at [644, 405] on div "Начисление пакетов" at bounding box center [659, 395] width 151 height 21
select select "10"
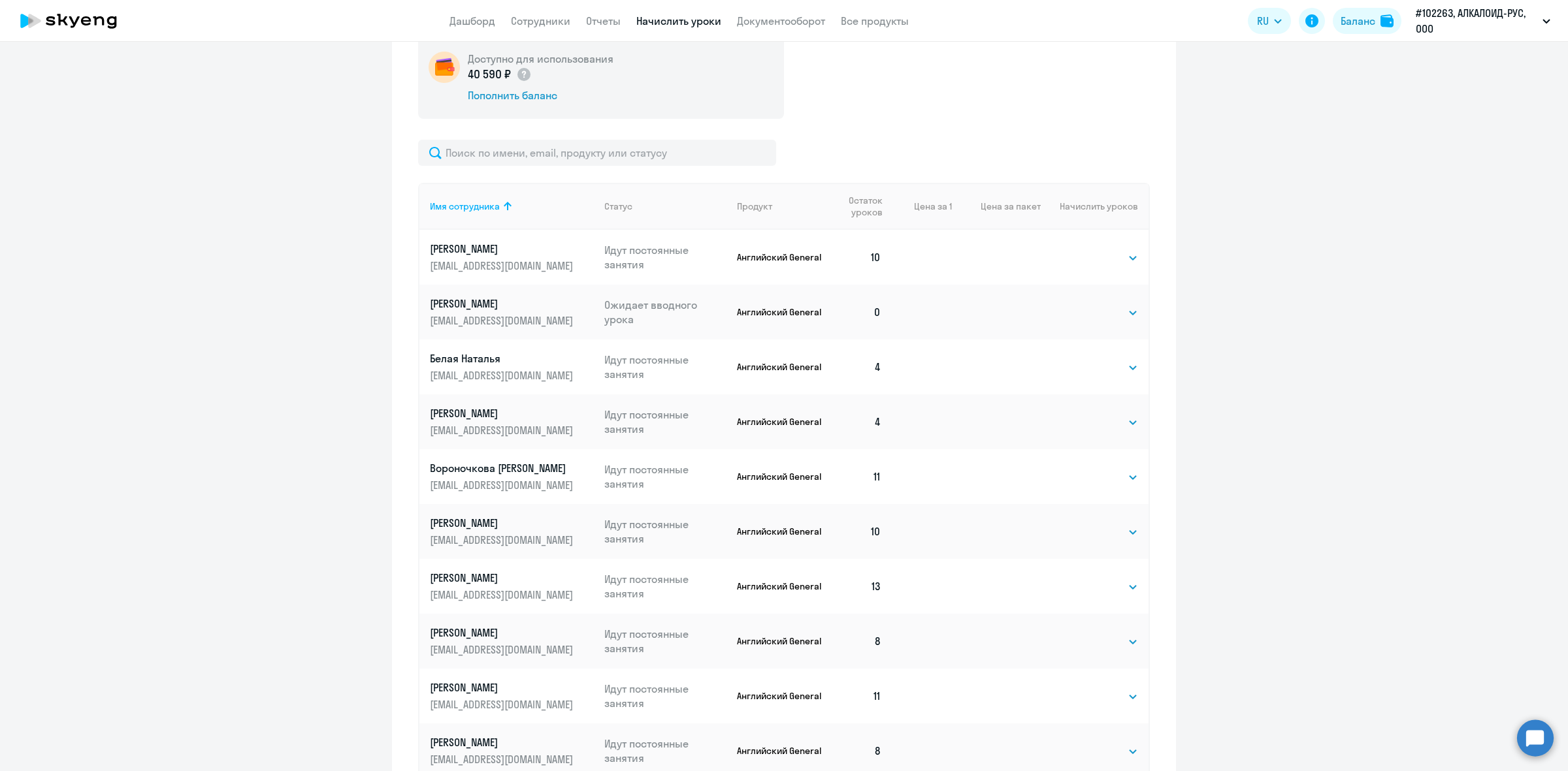
scroll to position [503, 0]
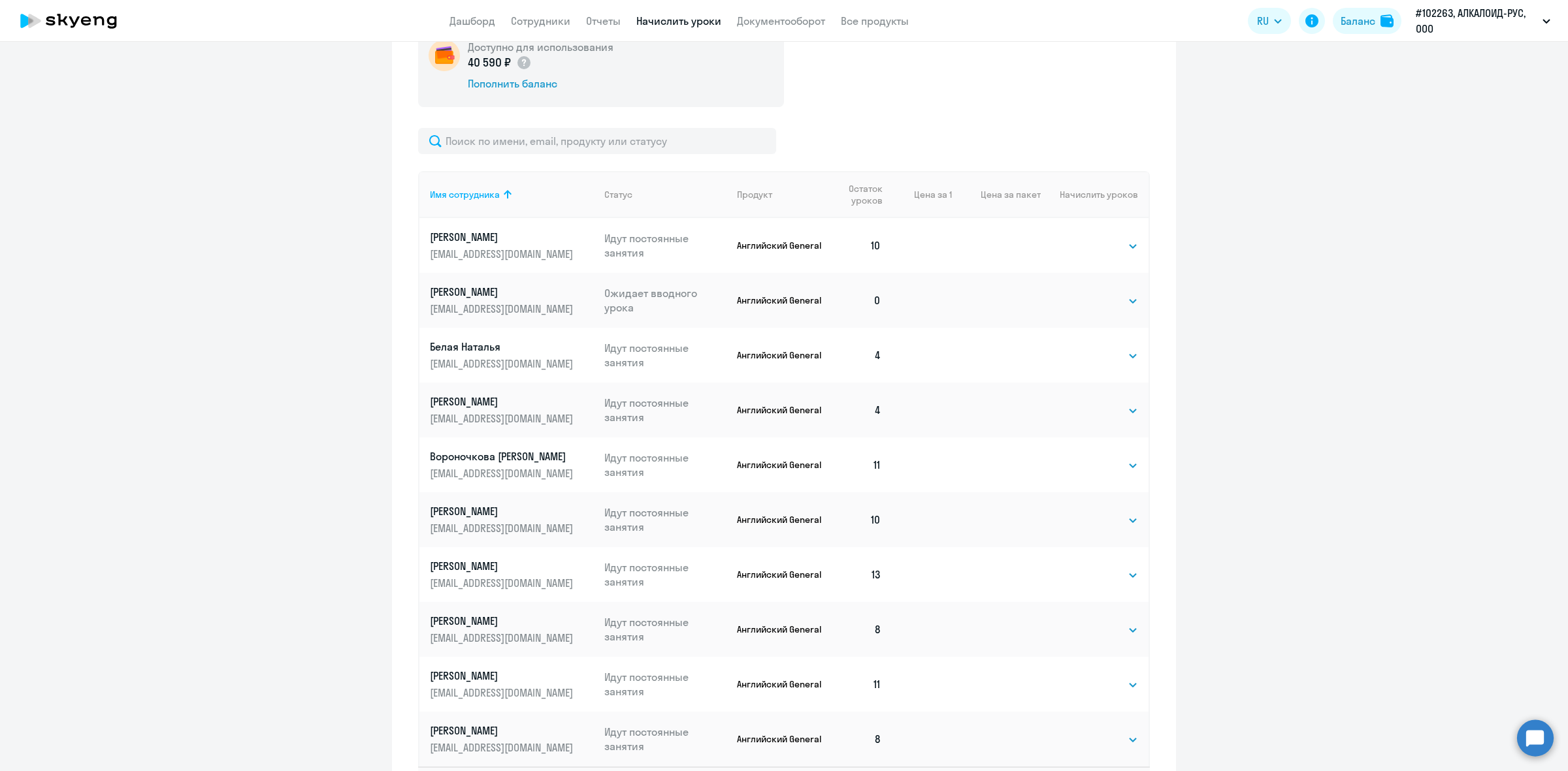
click at [1095, 288] on td "Выбрать 4 8 16 32 64 96 128 Выбрать" at bounding box center [1095, 300] width 108 height 55
click at [1095, 297] on select "Выбрать 4 8 16 32 64 96 128" at bounding box center [1112, 300] width 54 height 15
select select "8"
click at [1085, 293] on select "Выбрать 4 8 16 32 64 96 128" at bounding box center [1112, 300] width 54 height 15
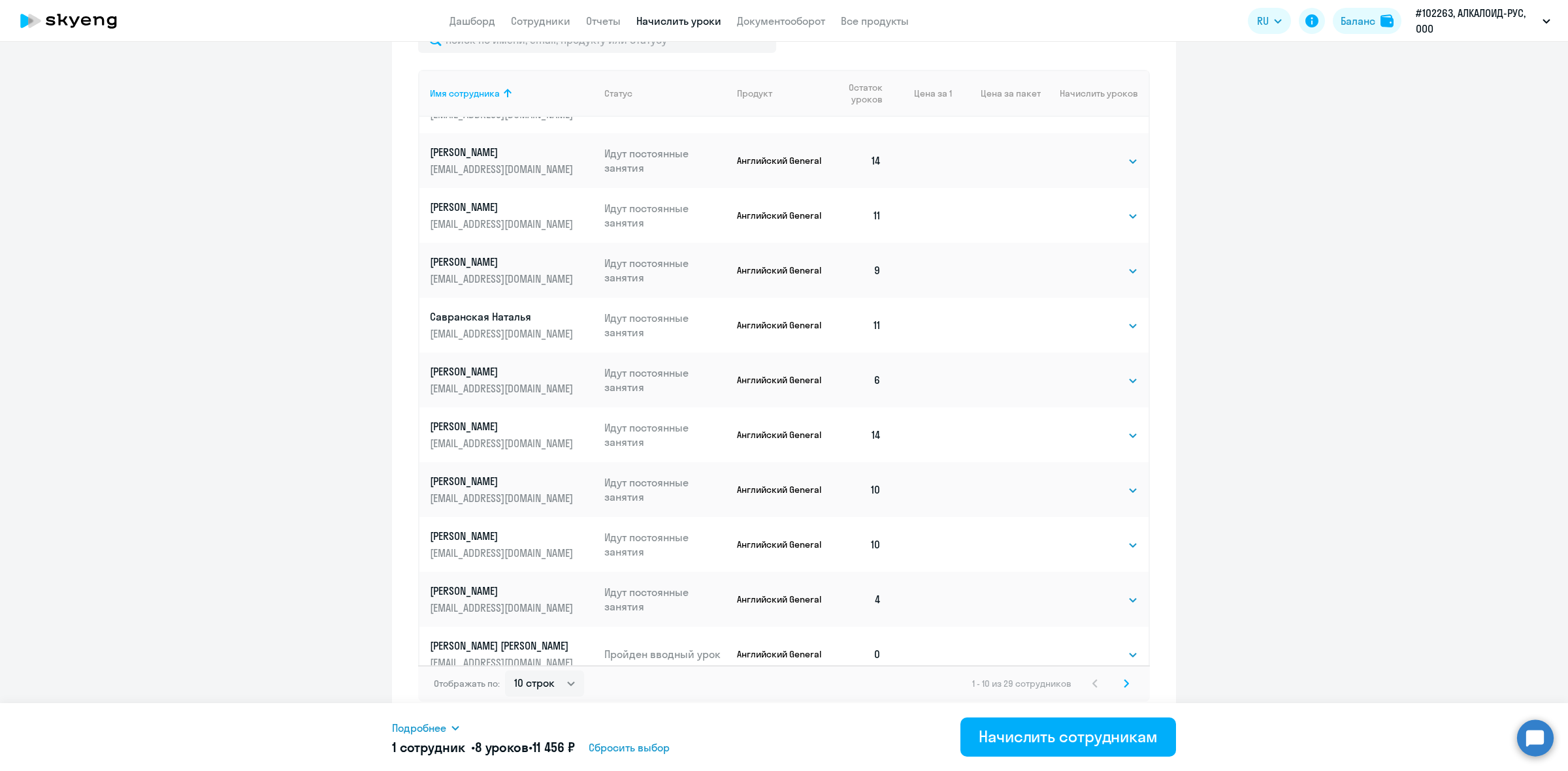
scroll to position [607, 0]
click at [1011, 730] on div "Начислить сотрудникам" at bounding box center [1068, 736] width 179 height 21
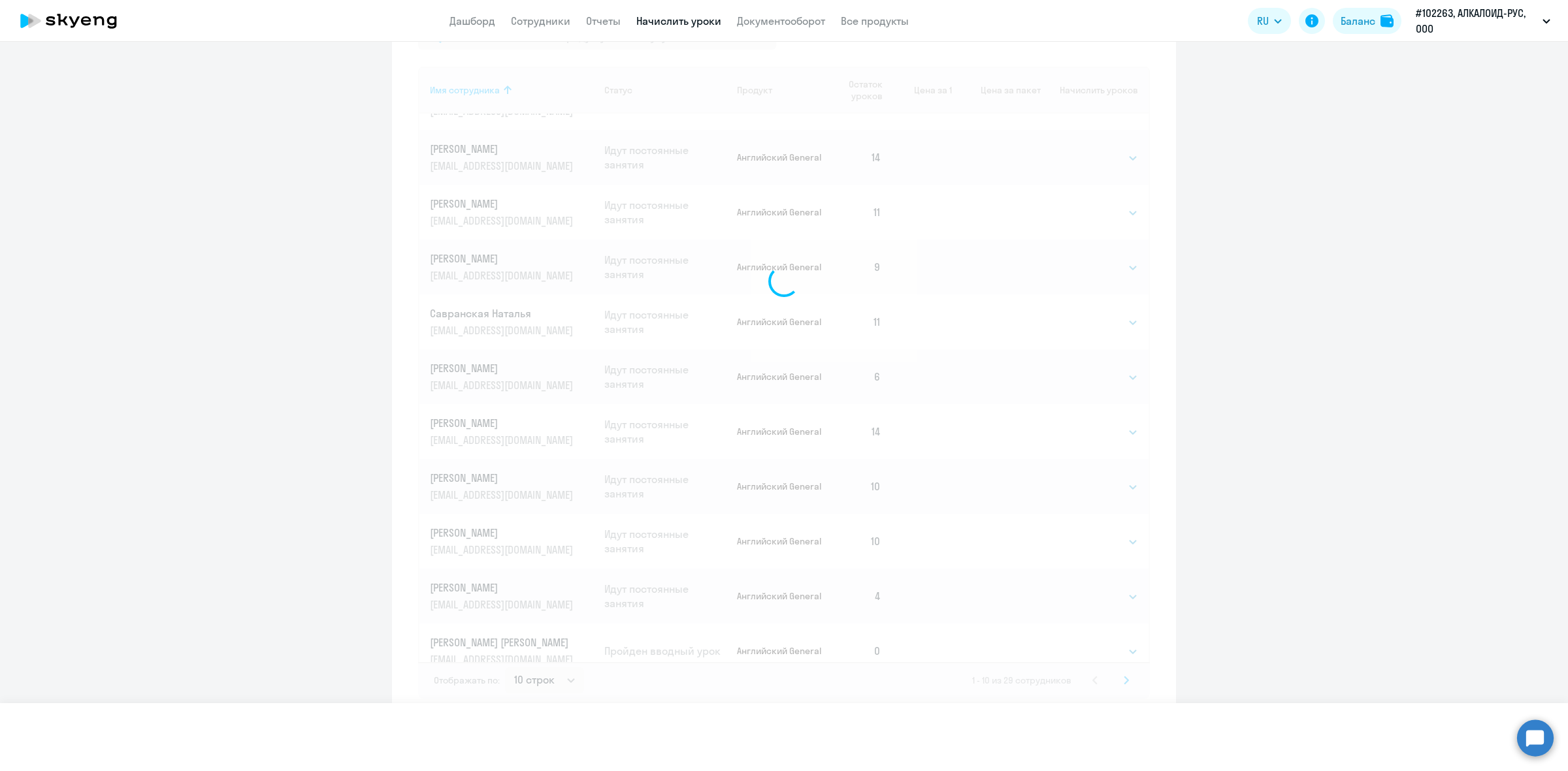
select select
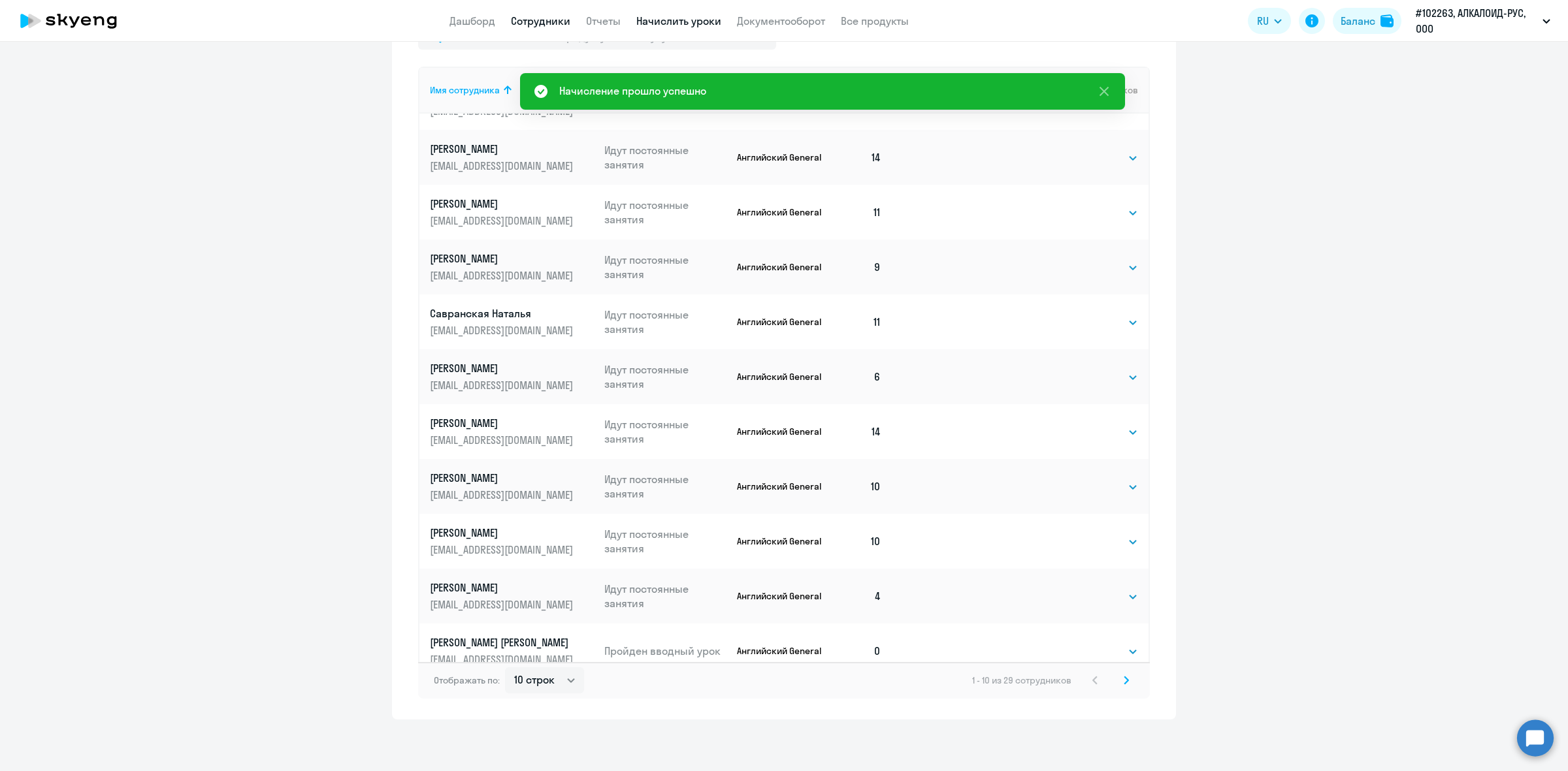
click at [535, 20] on link "Сотрудники" at bounding box center [541, 21] width 59 height 13
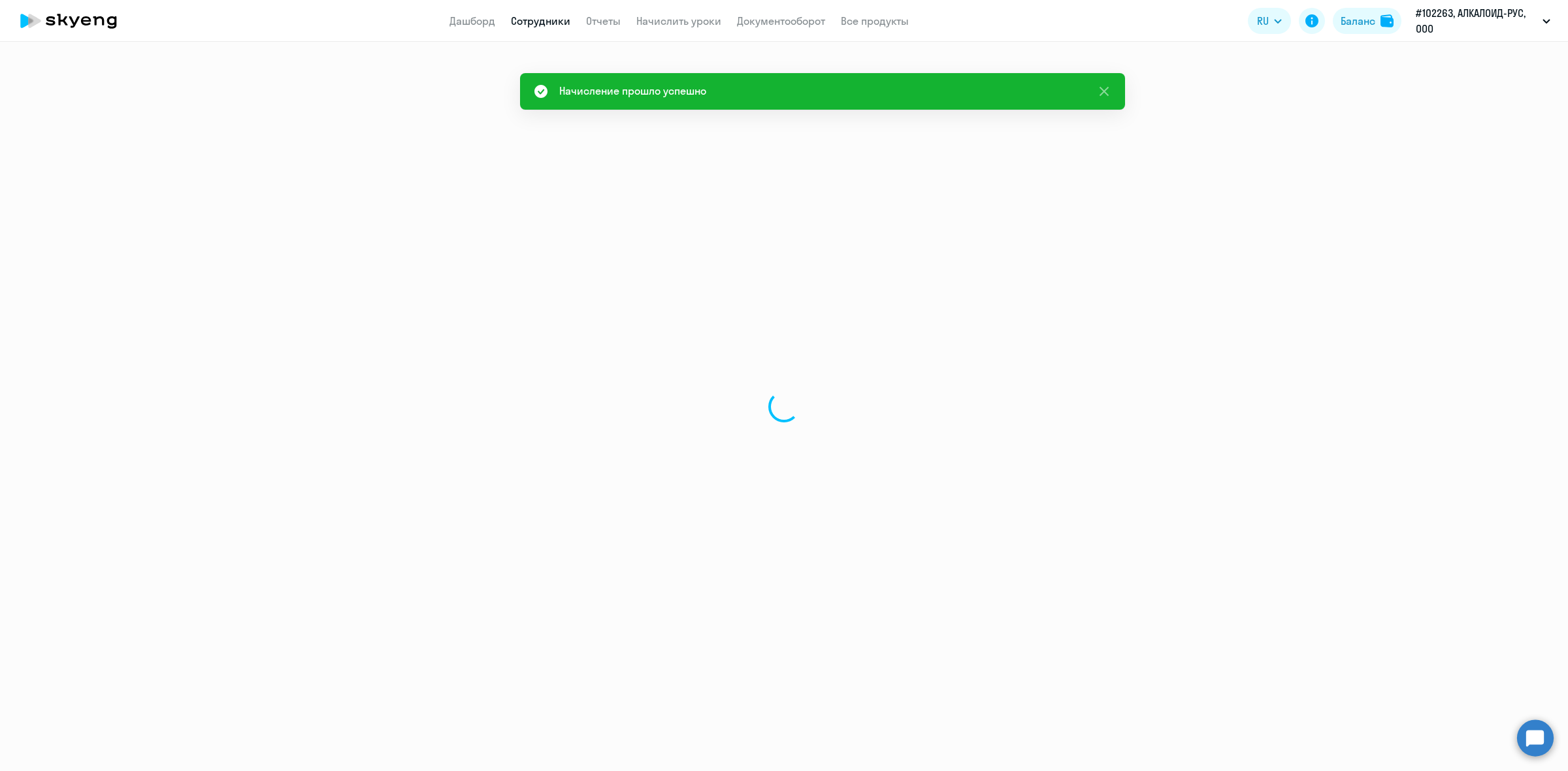
select select "30"
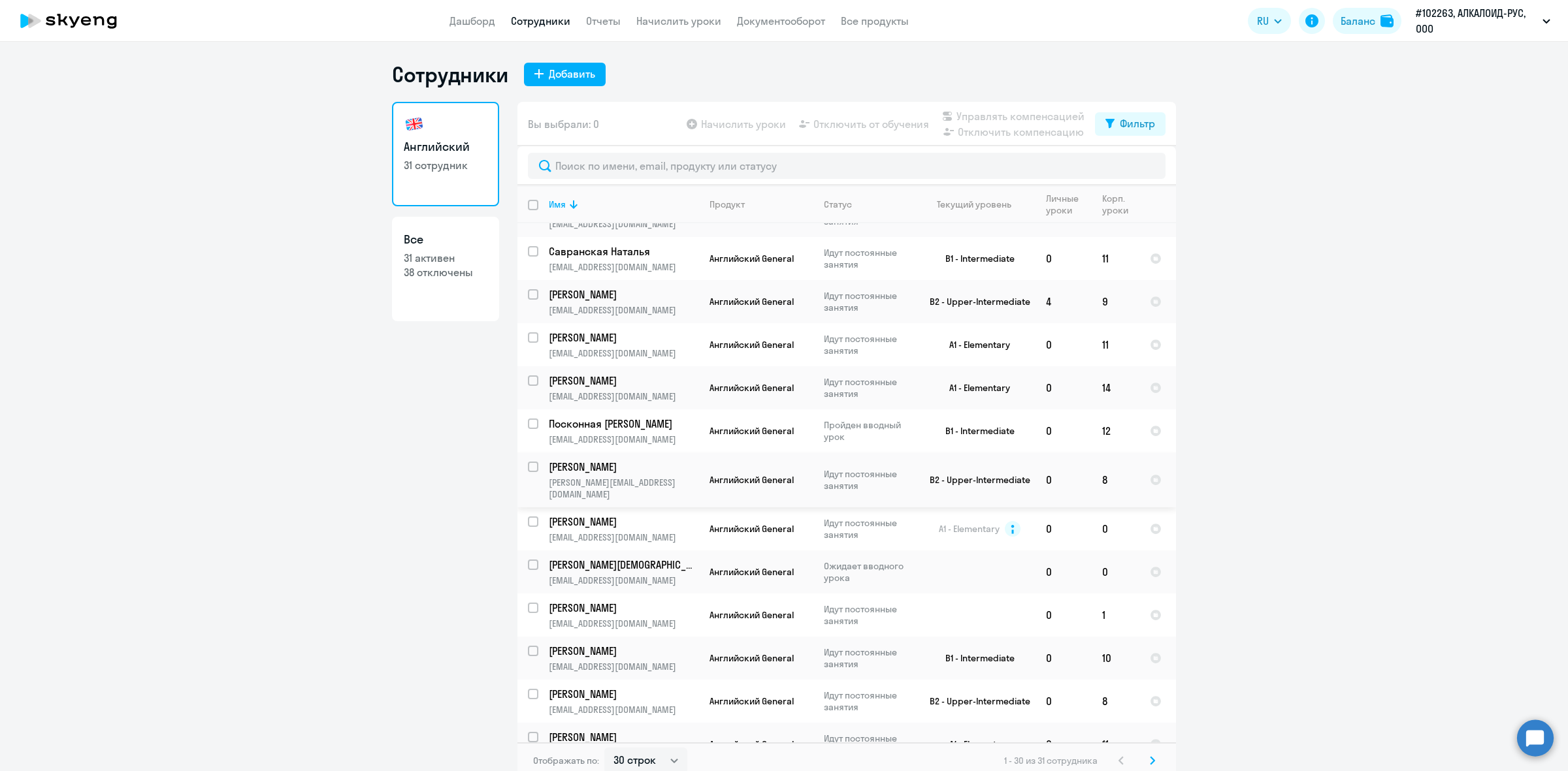
scroll to position [327, 0]
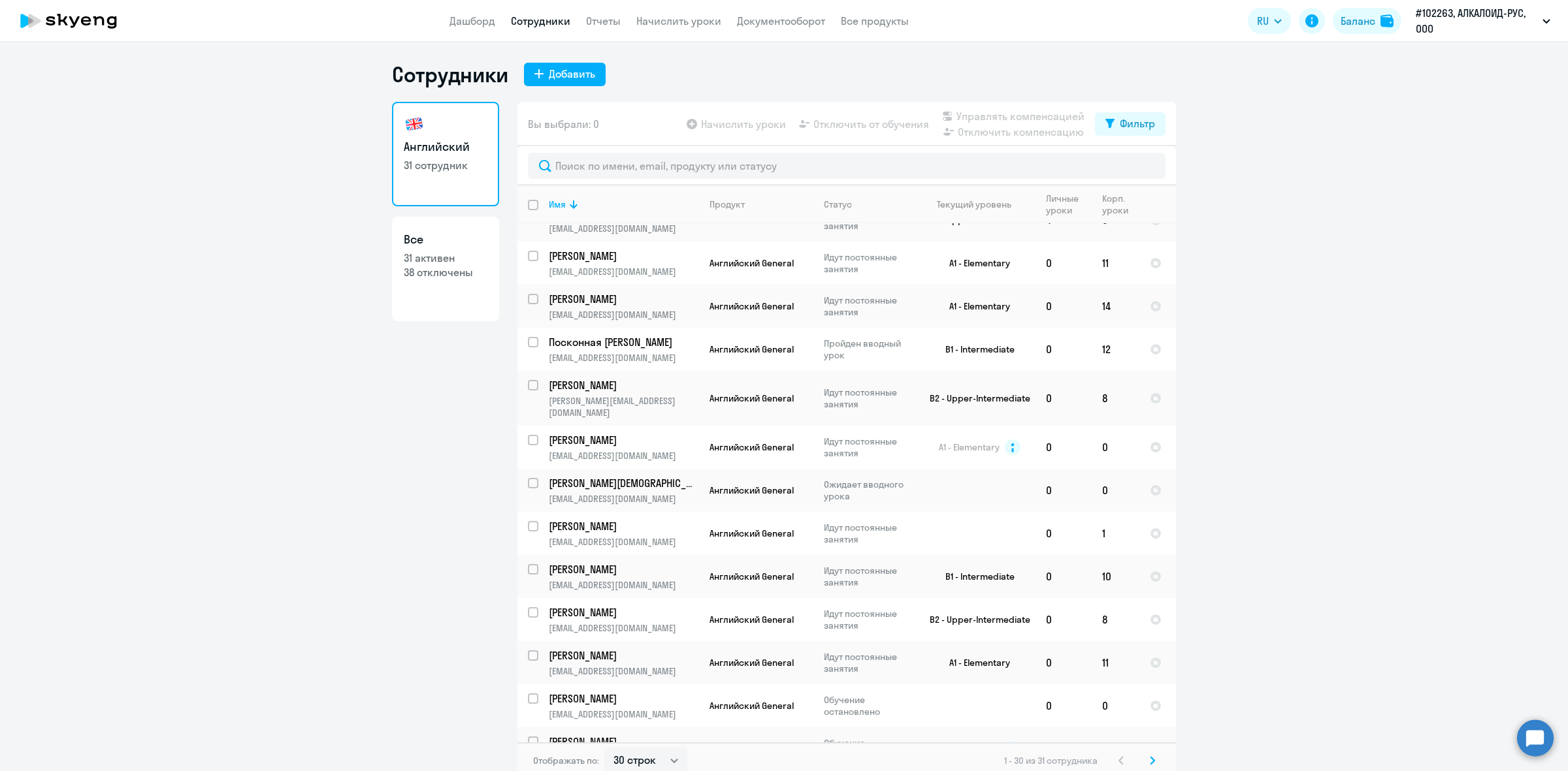
click at [635, 734] on p "Ирина" at bounding box center [623, 741] width 148 height 14
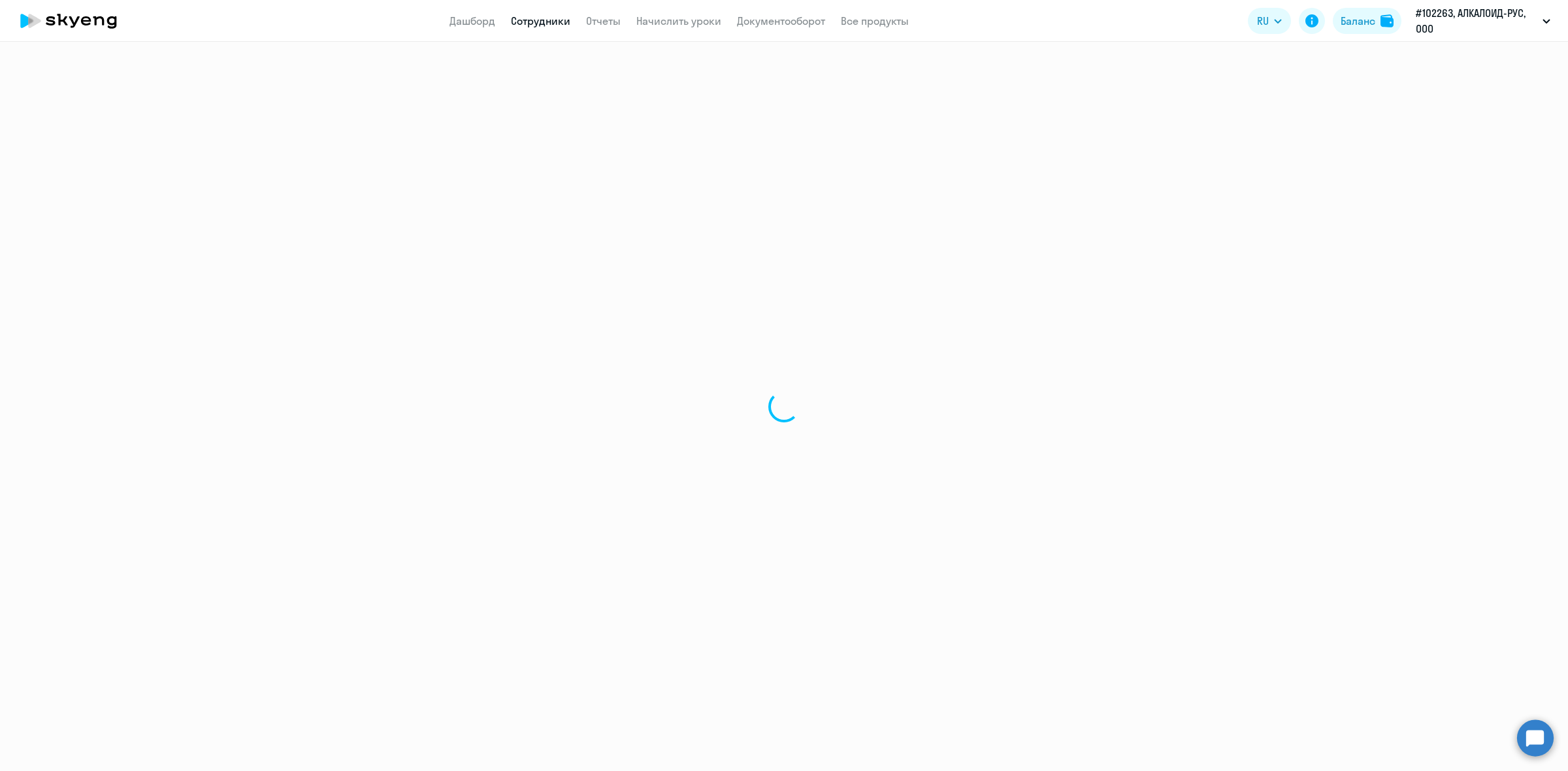
select select "english"
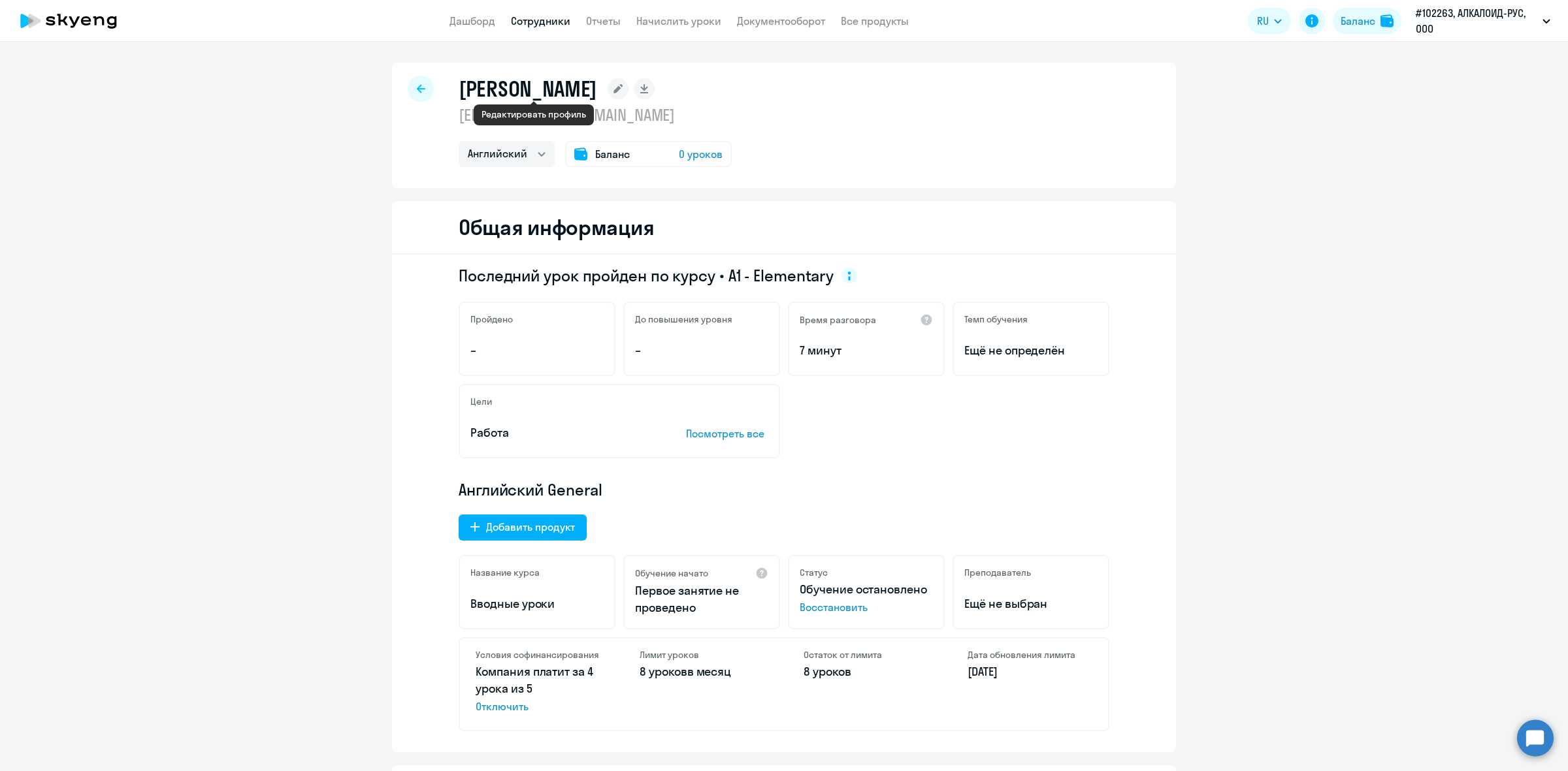
click at [608, 78] on icon at bounding box center [617, 88] width 21 height 21
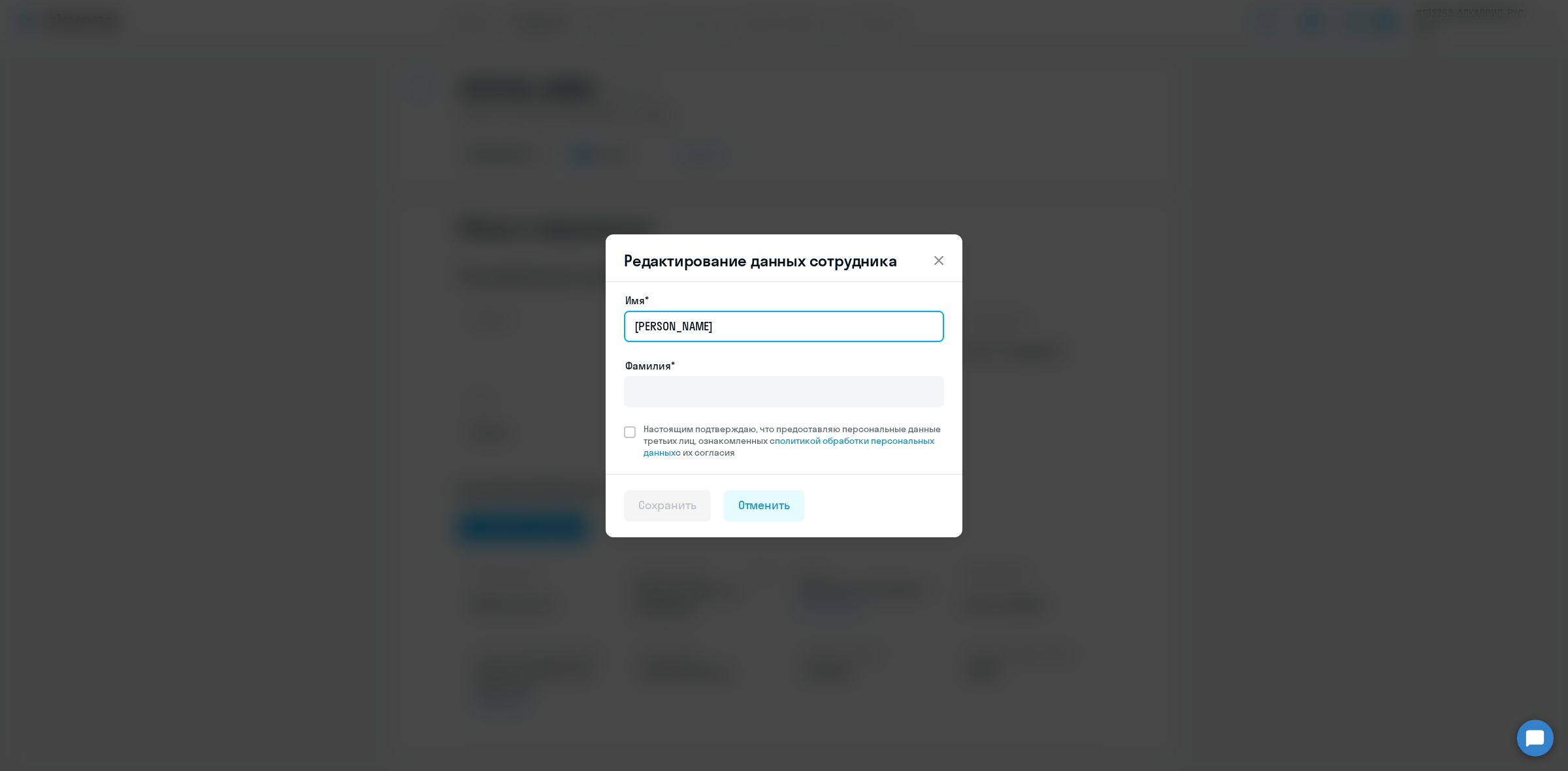
click at [678, 321] on input "Ирина" at bounding box center [784, 326] width 320 height 31
type input "Ирина Еременко"
click at [628, 429] on span at bounding box center [629, 432] width 12 height 12
click at [624, 423] on input "Настоящим подтверждаю, что предоставляю персональные данные третьих лиц, ознако…" at bounding box center [623, 423] width 1 height 1
checkbox input "true"
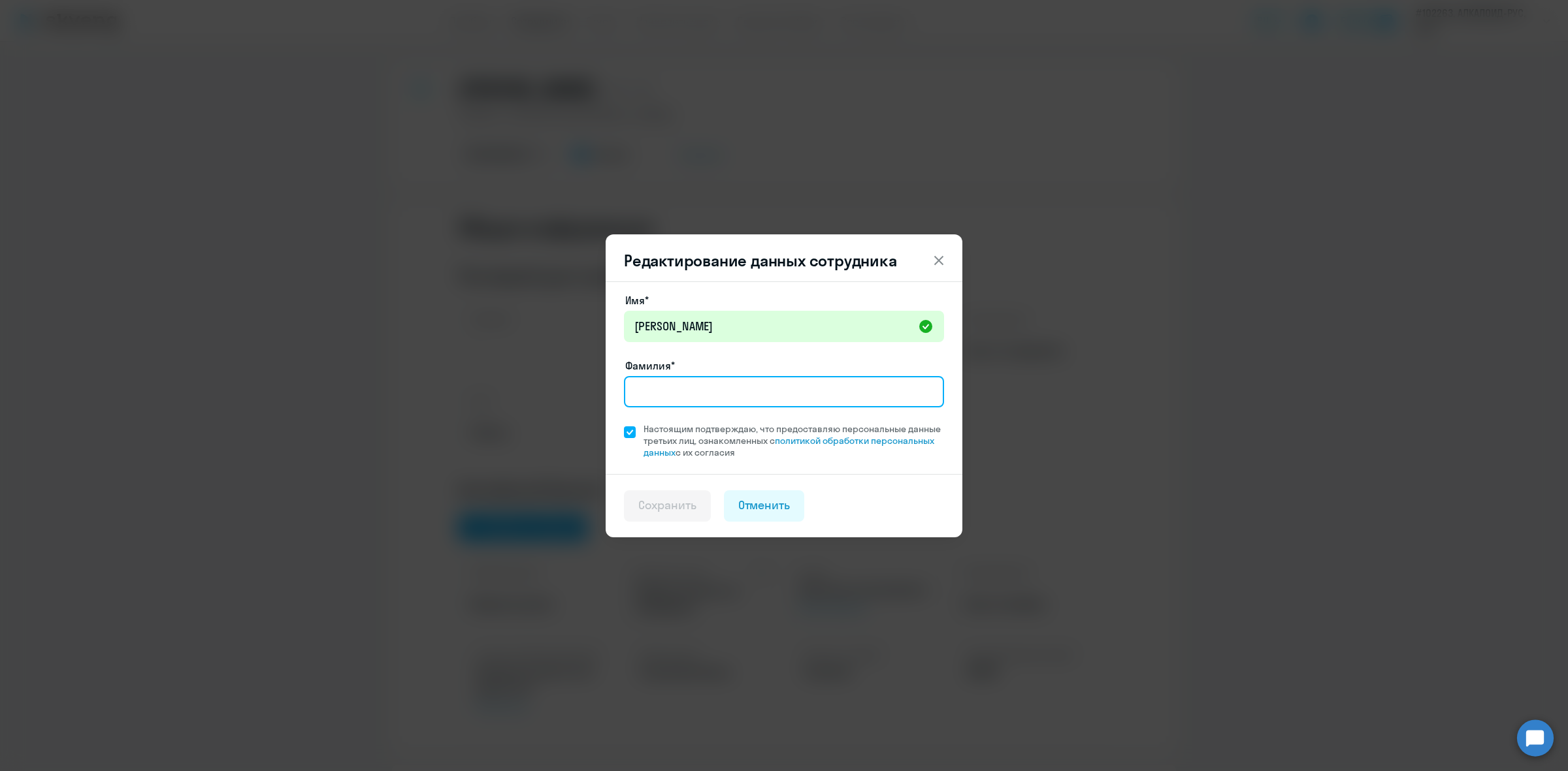
click at [718, 399] on input "Фамилия*" at bounding box center [784, 391] width 320 height 31
type input "Еременко"
click at [648, 499] on div "Сохранить" at bounding box center [667, 505] width 59 height 17
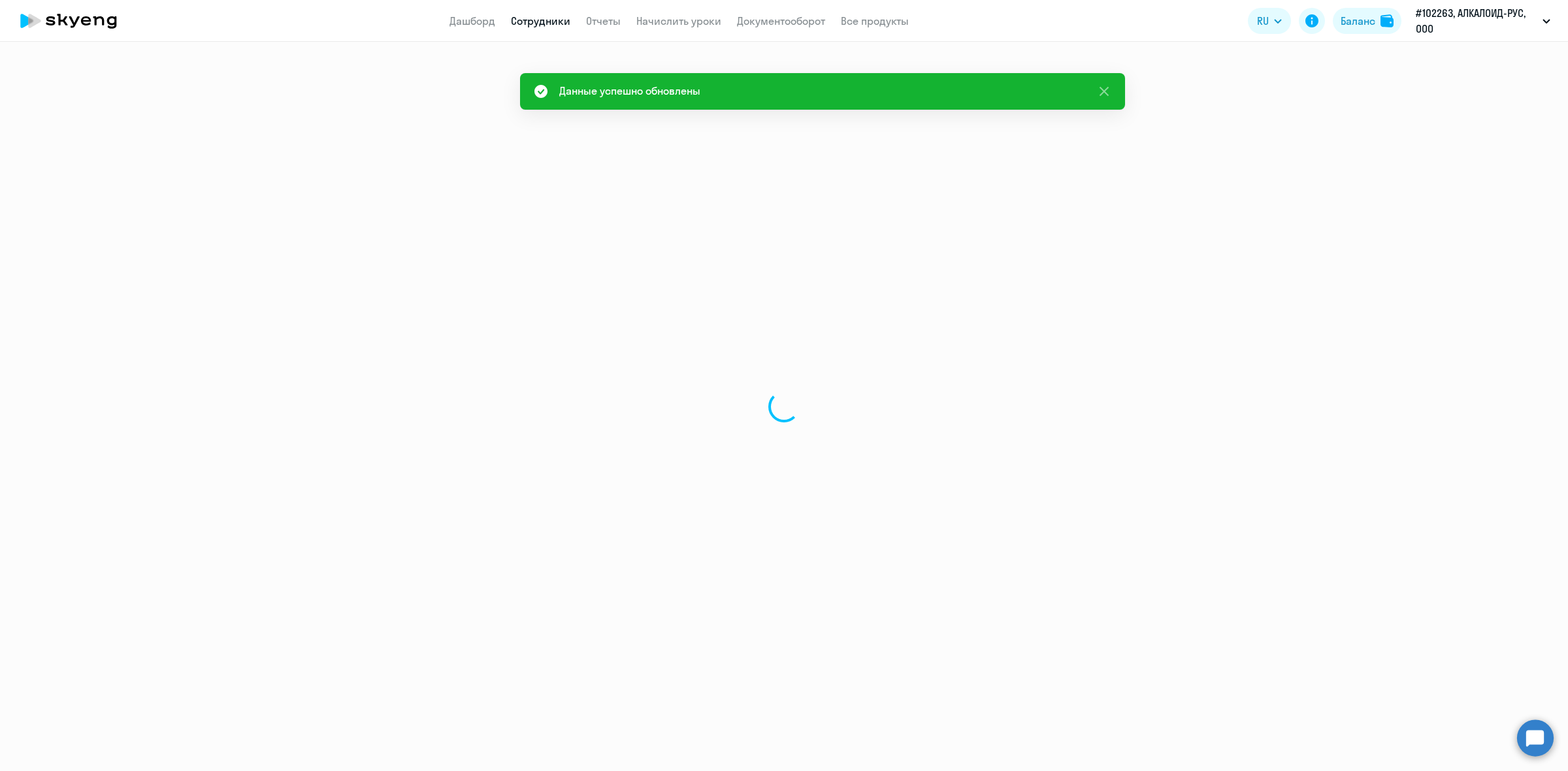
select select "english"
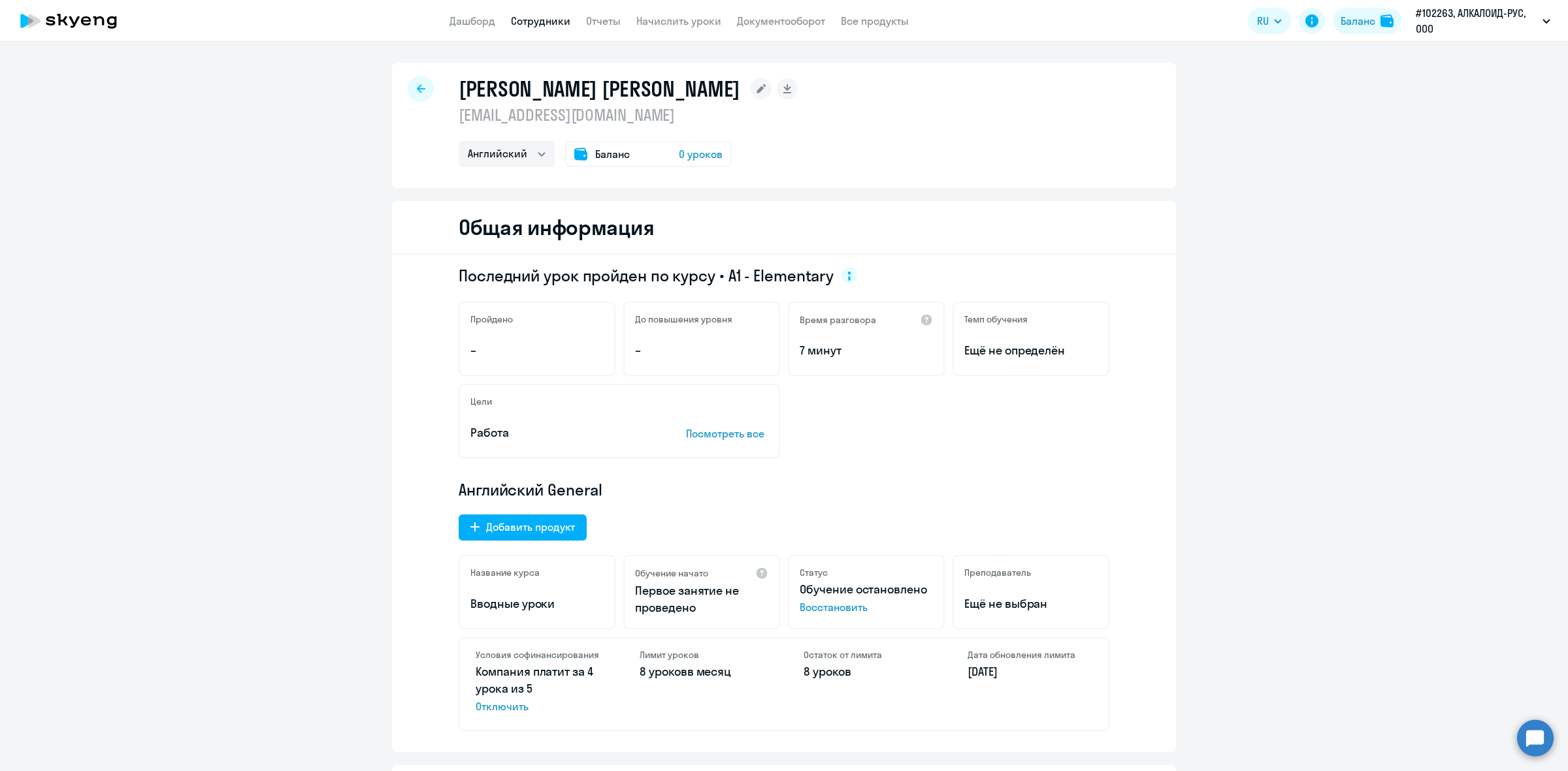
click at [595, 160] on span "Баланс" at bounding box center [612, 154] width 34 height 15
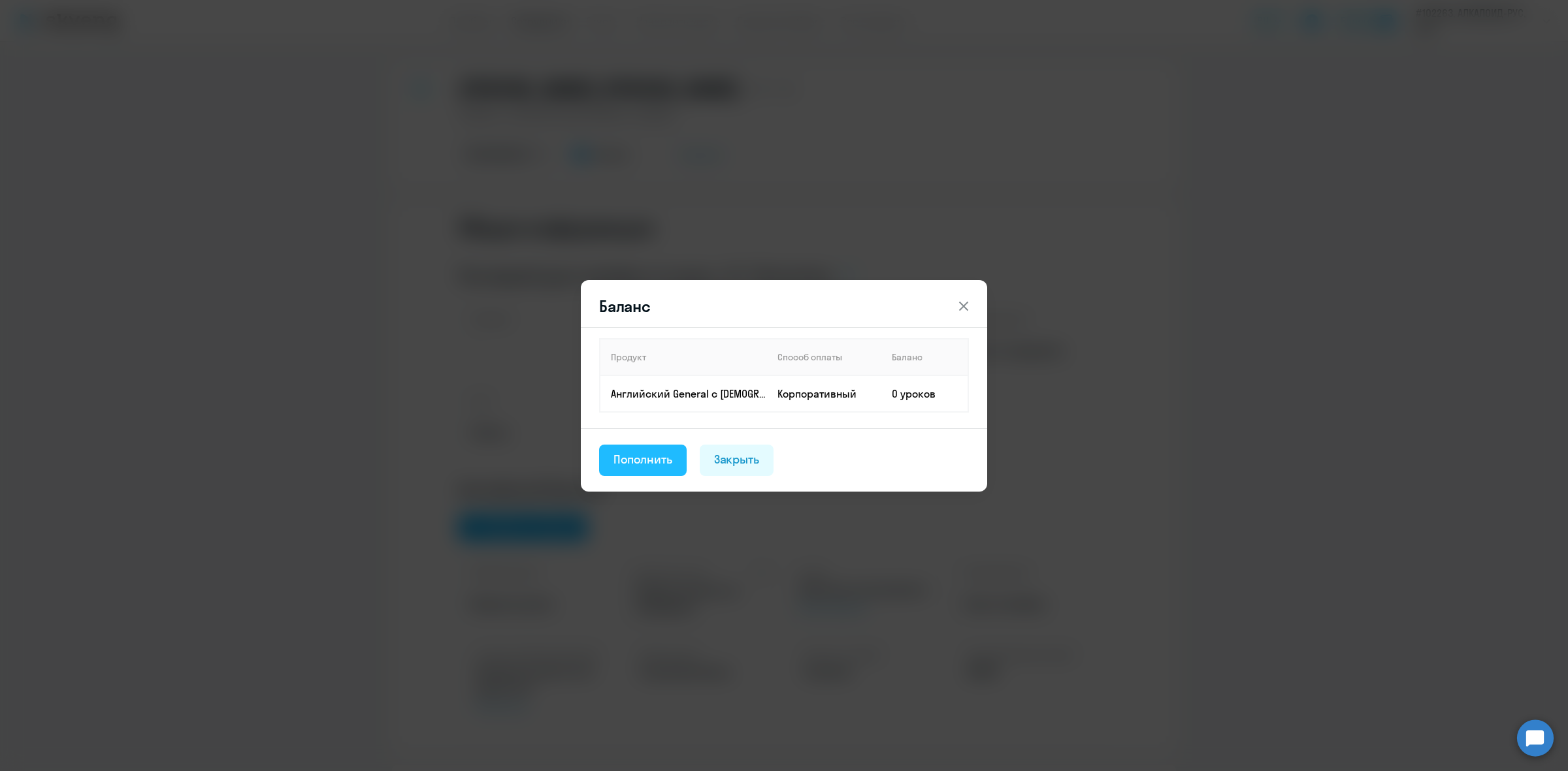
click at [681, 452] on button "Пополнить" at bounding box center [642, 460] width 87 height 31
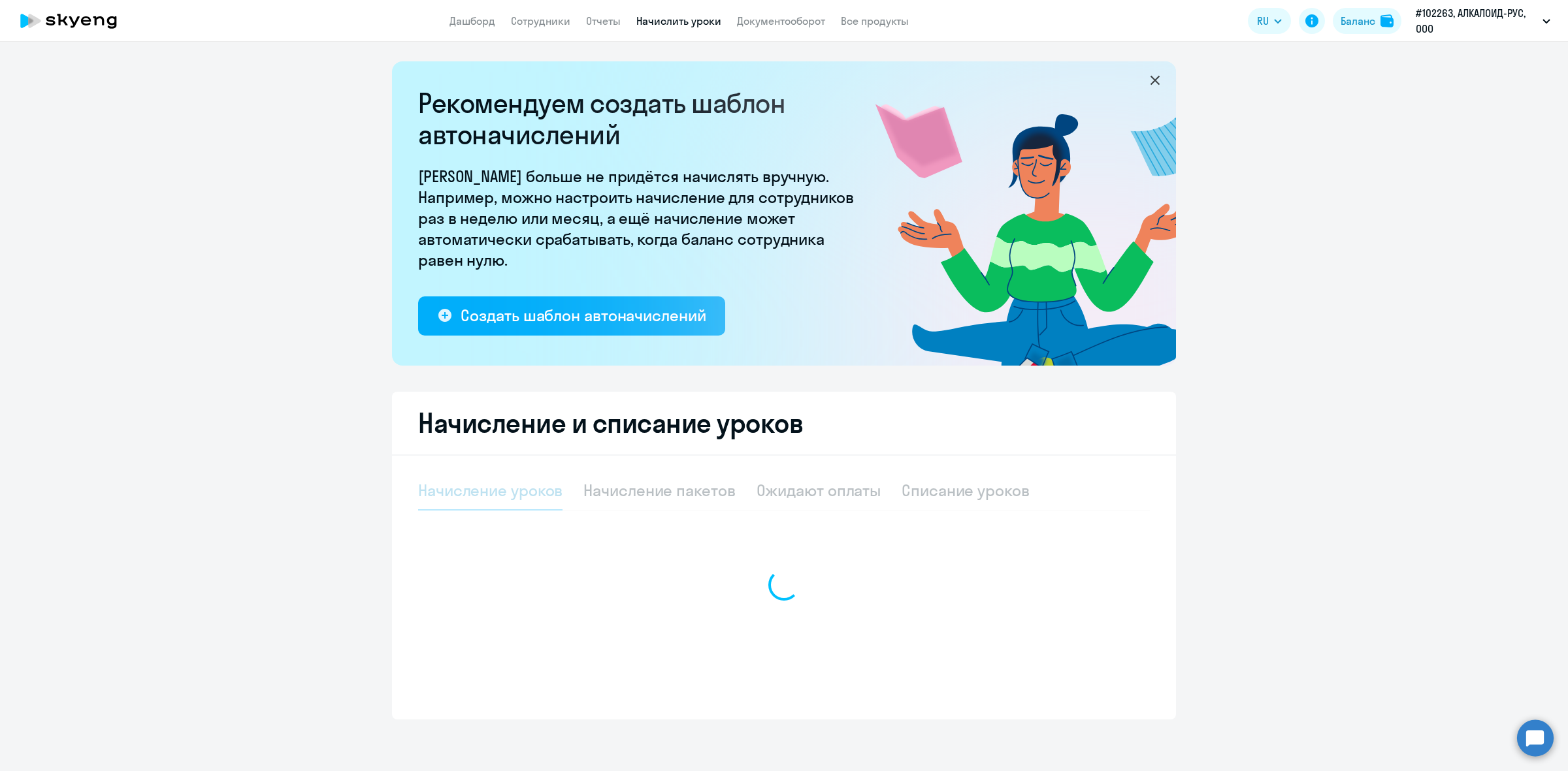
select select "10"
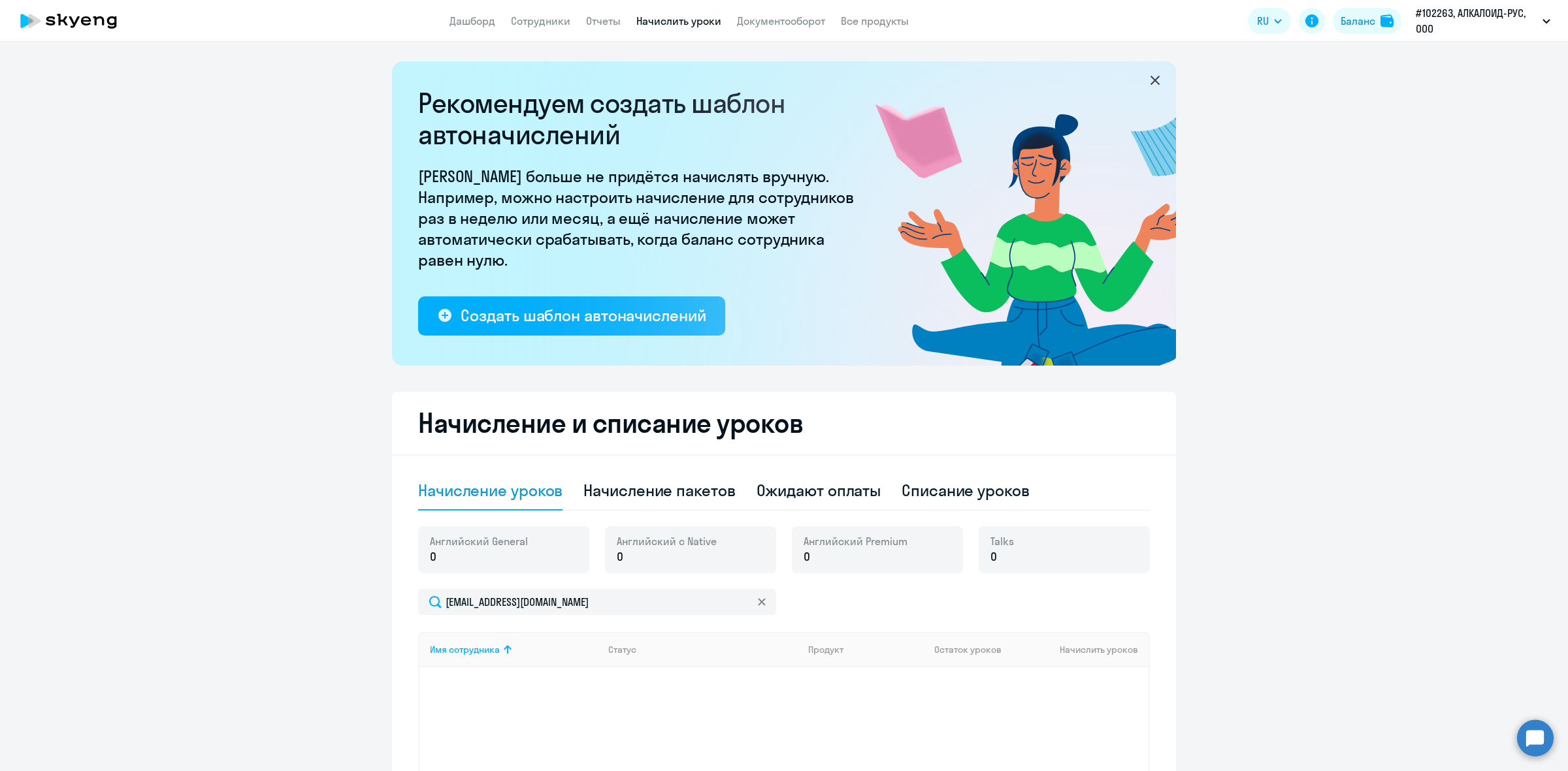
scroll to position [82, 0]
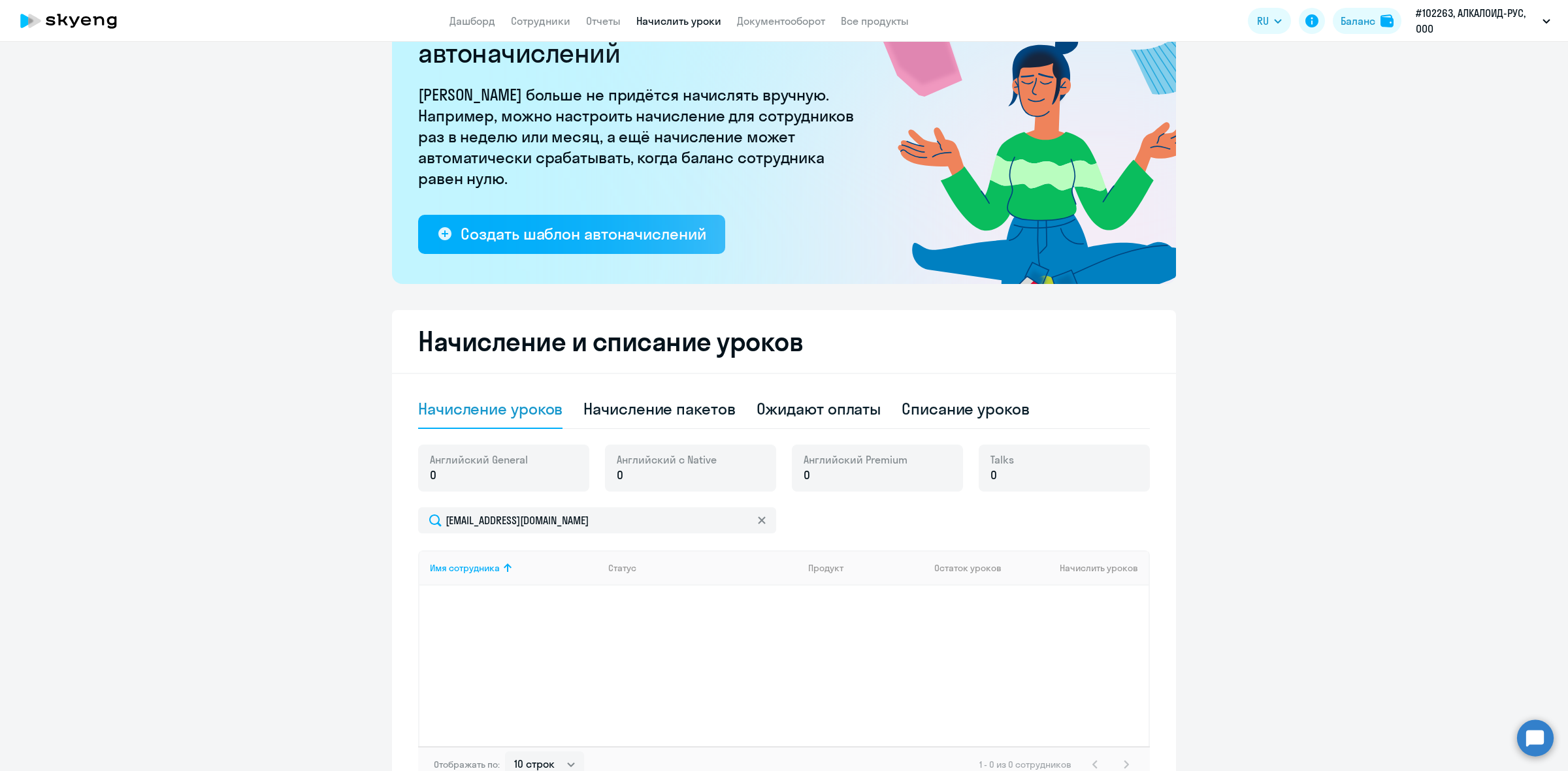
click at [677, 416] on div "Начисление пакетов" at bounding box center [659, 408] width 151 height 21
select select "10"
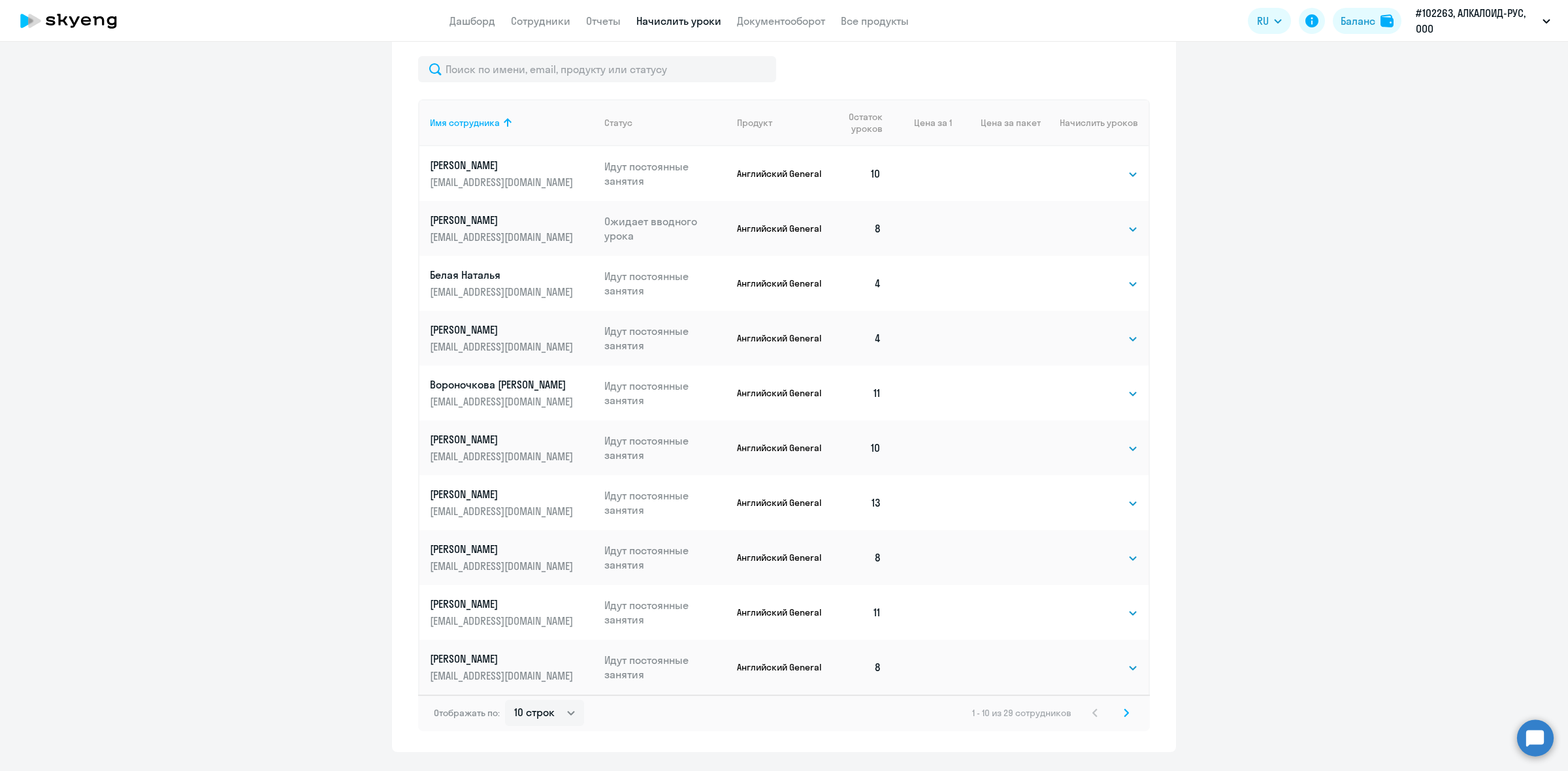
scroll to position [607, 0]
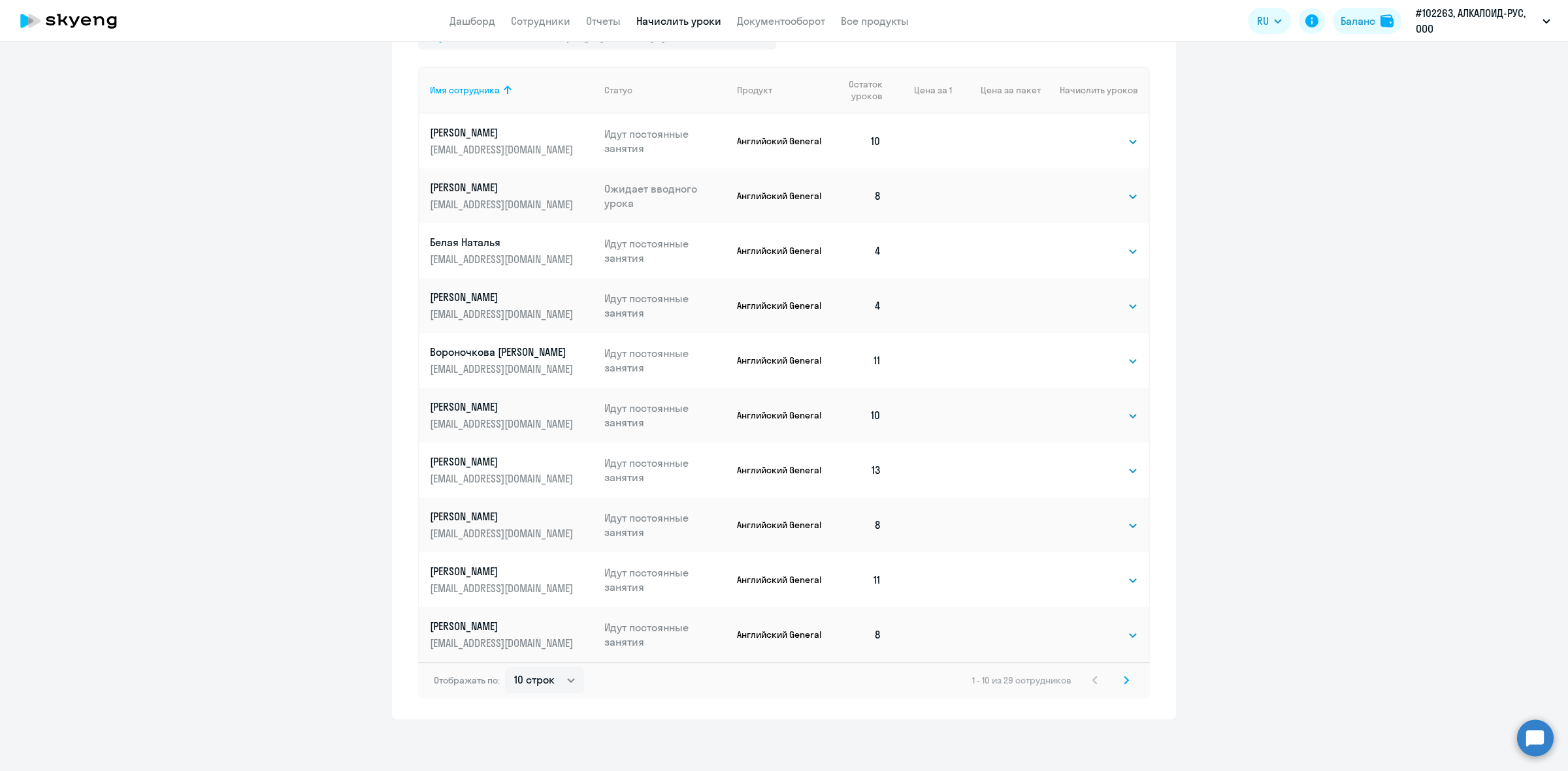
click at [1123, 681] on icon at bounding box center [1126, 680] width 5 height 9
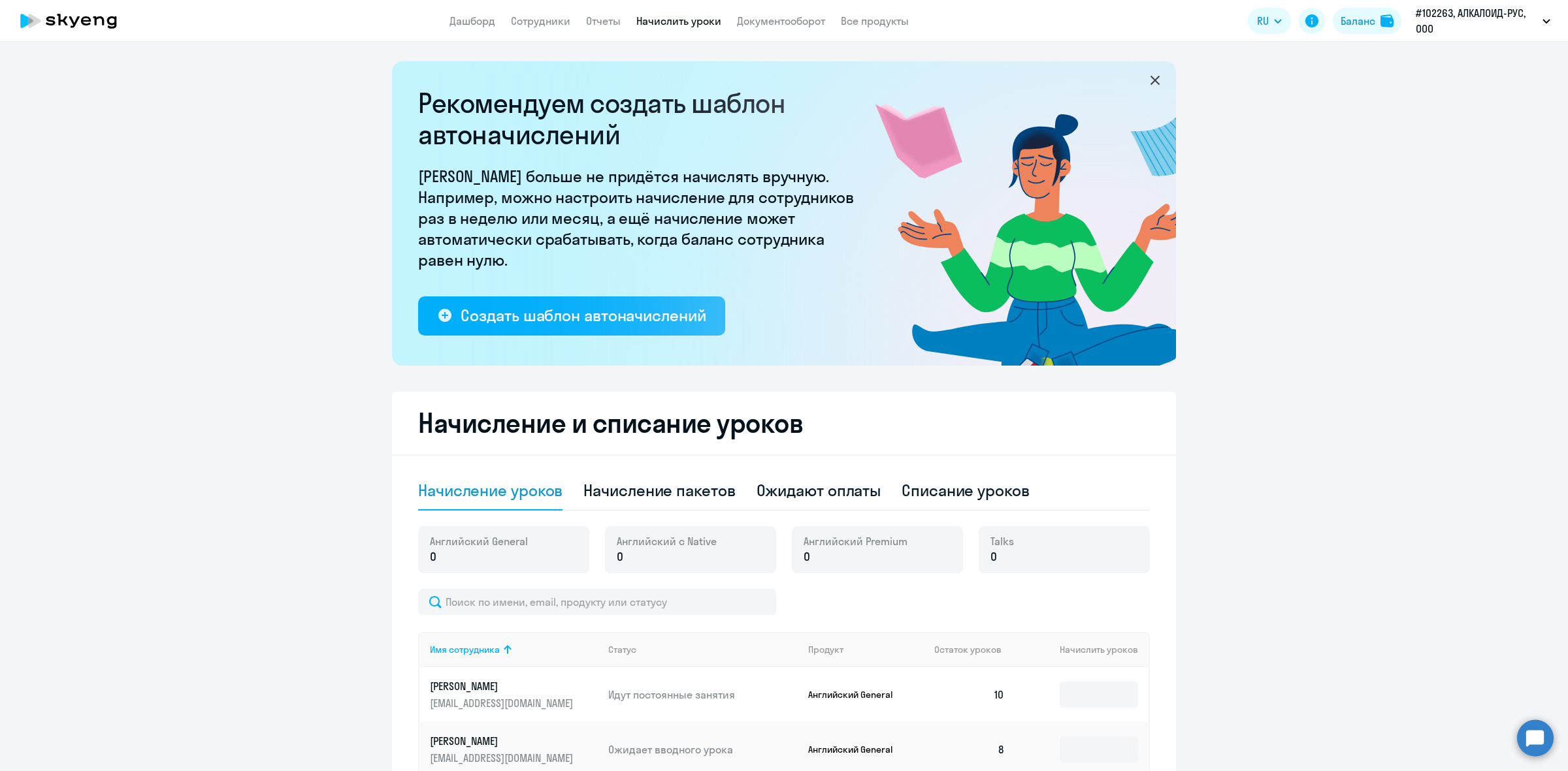
select select "10"
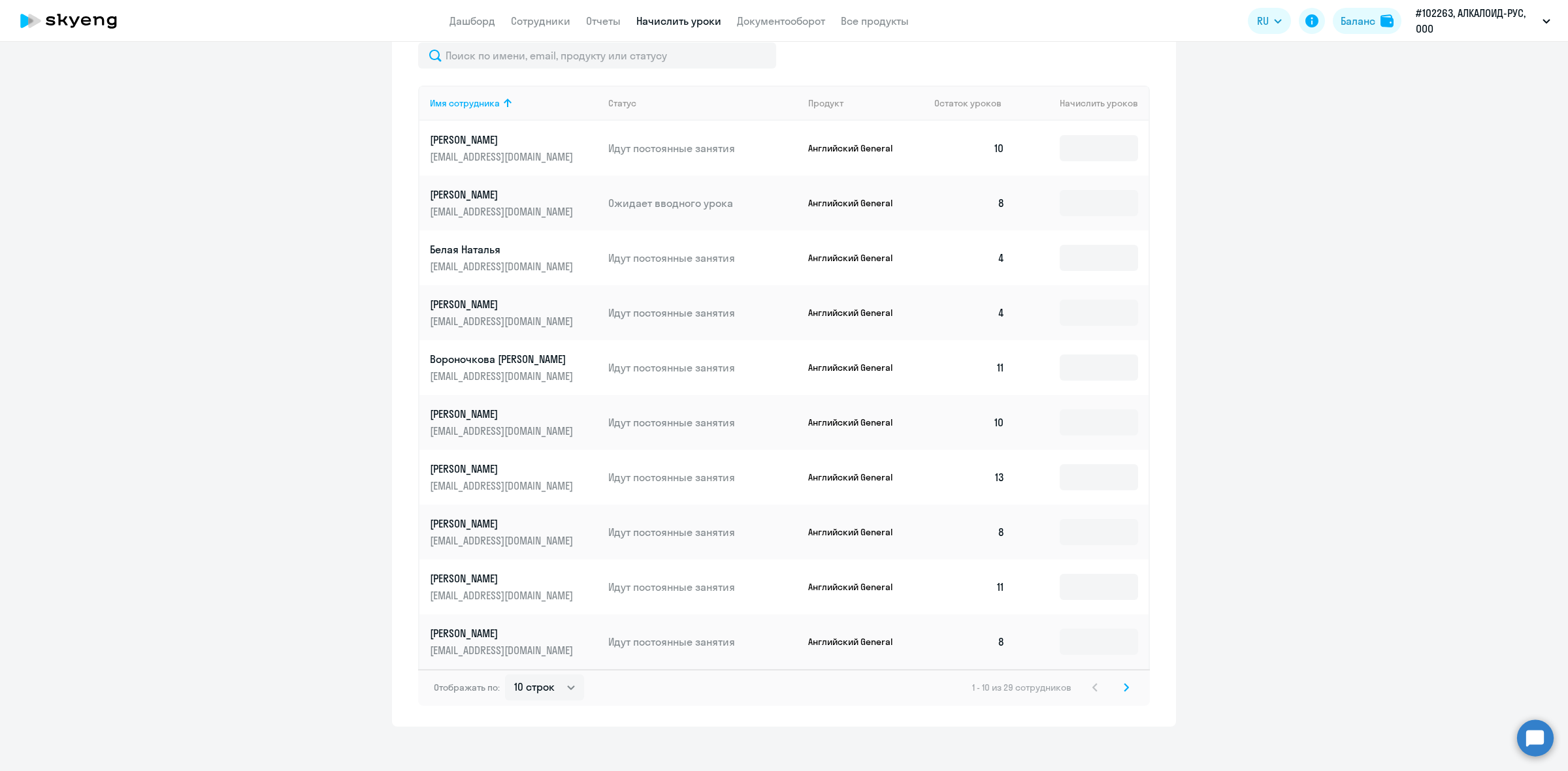
scroll to position [553, 0]
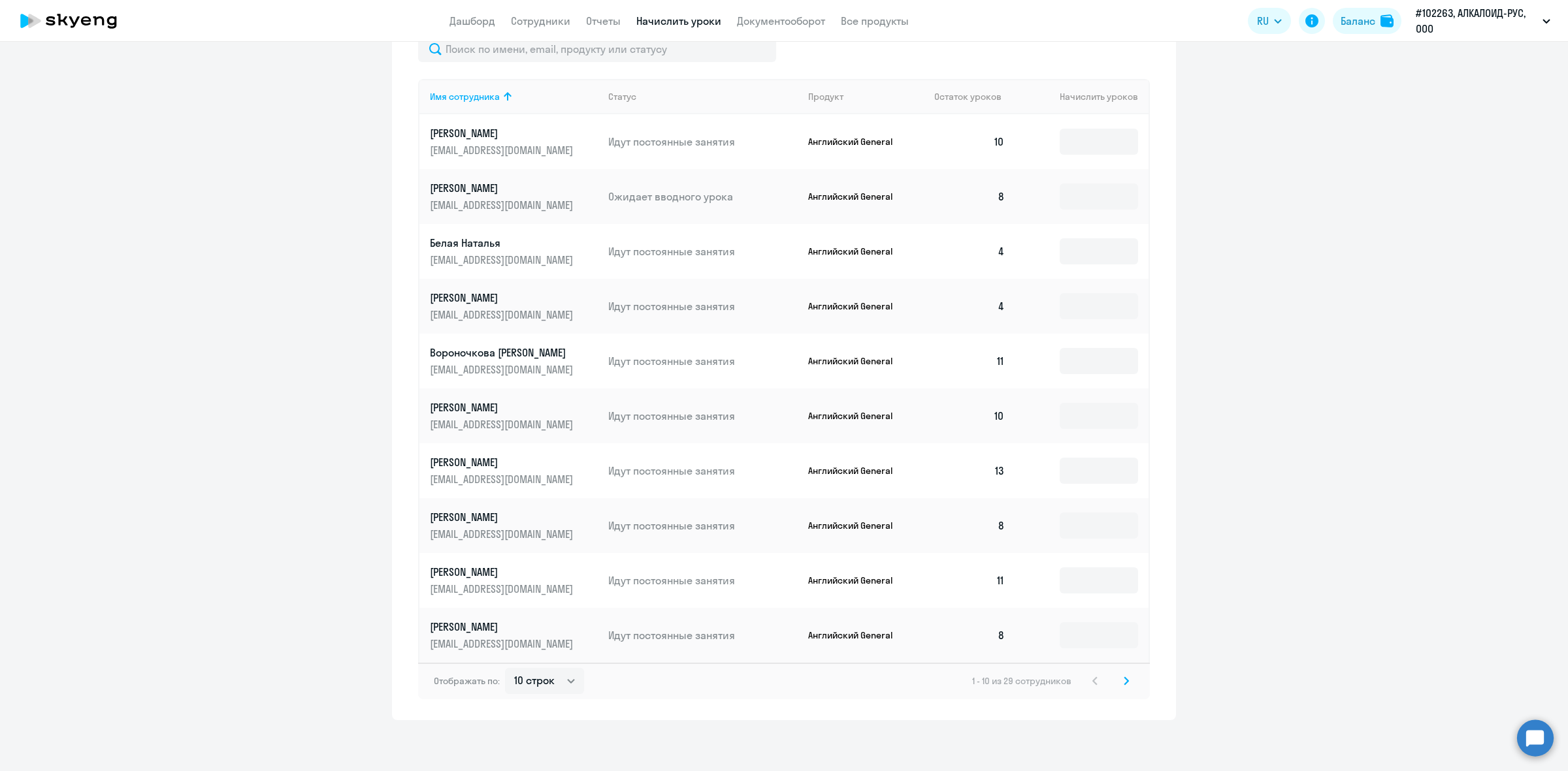
click at [1118, 686] on svg-icon at bounding box center [1125, 680] width 15 height 15
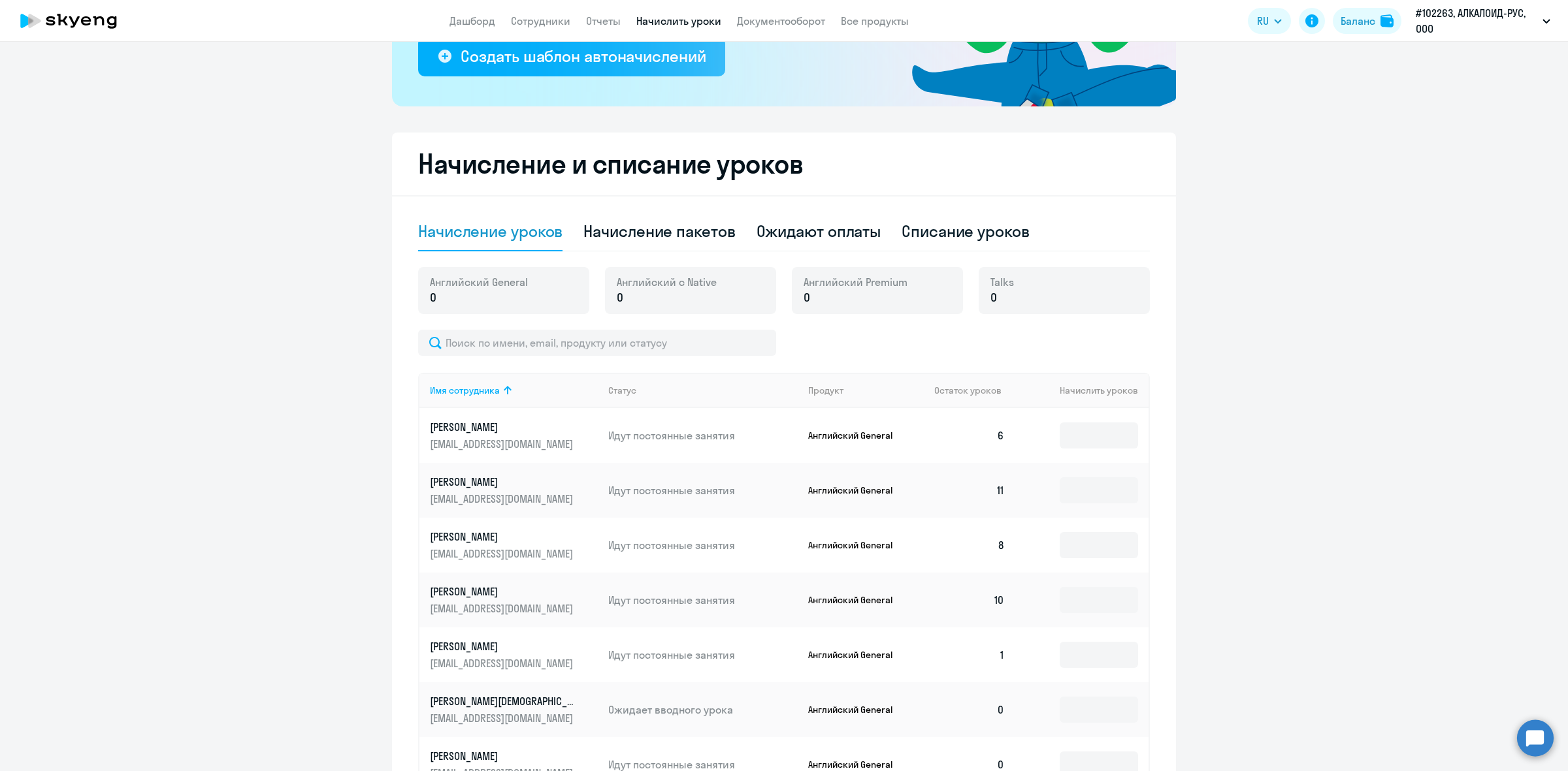
scroll to position [145, 0]
